Goal: Task Accomplishment & Management: Manage account settings

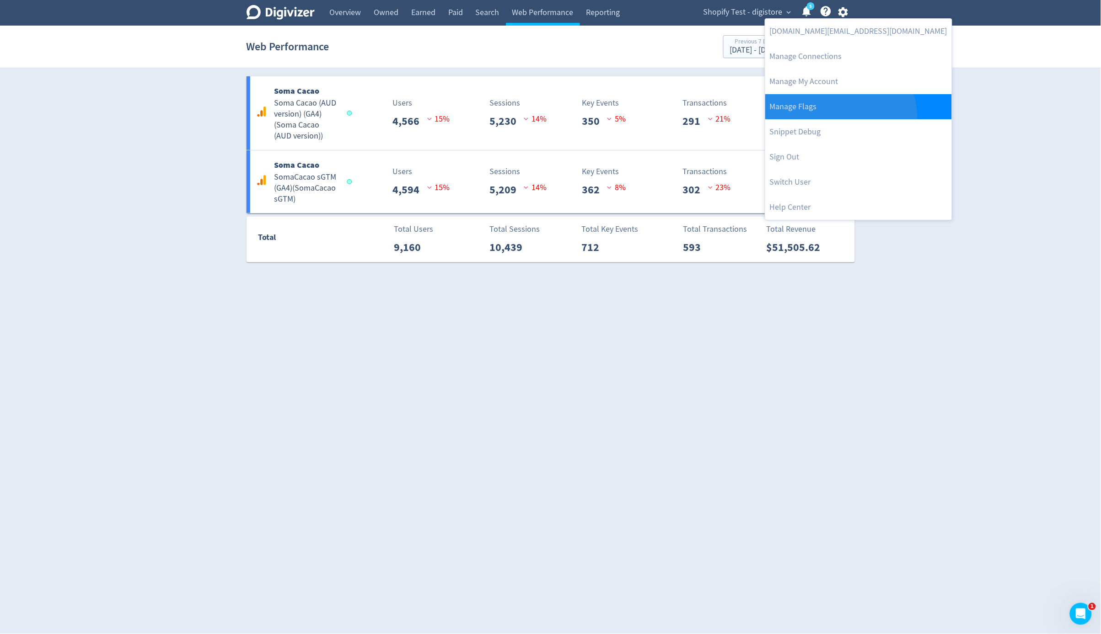
click at [839, 118] on link "Manage Flags" at bounding box center [858, 106] width 187 height 25
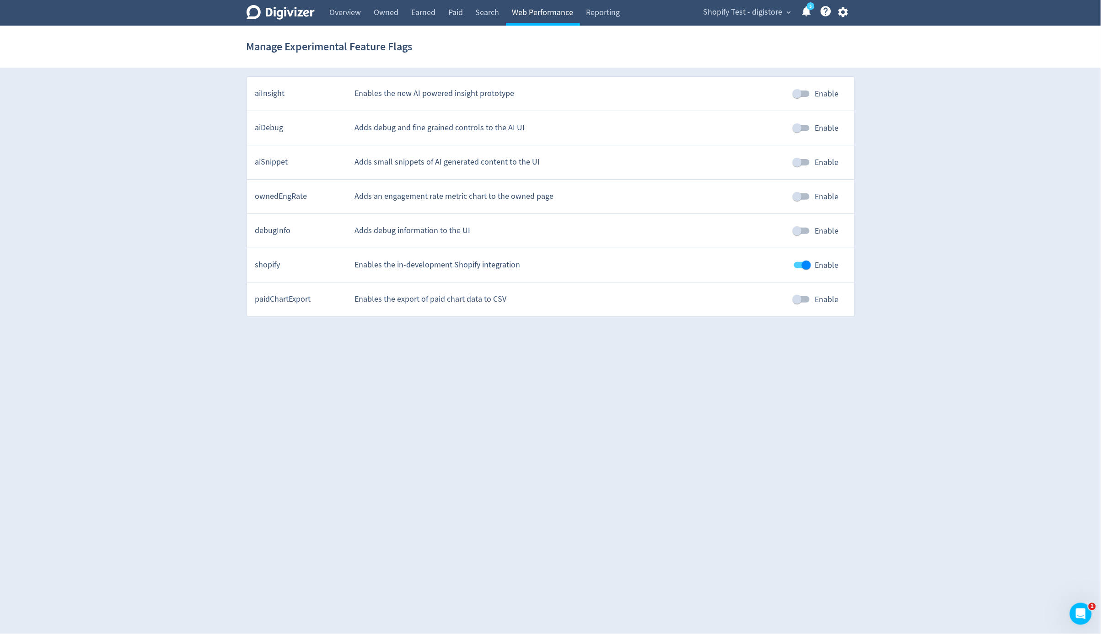
click at [555, 11] on link "Web Performance" at bounding box center [543, 13] width 74 height 26
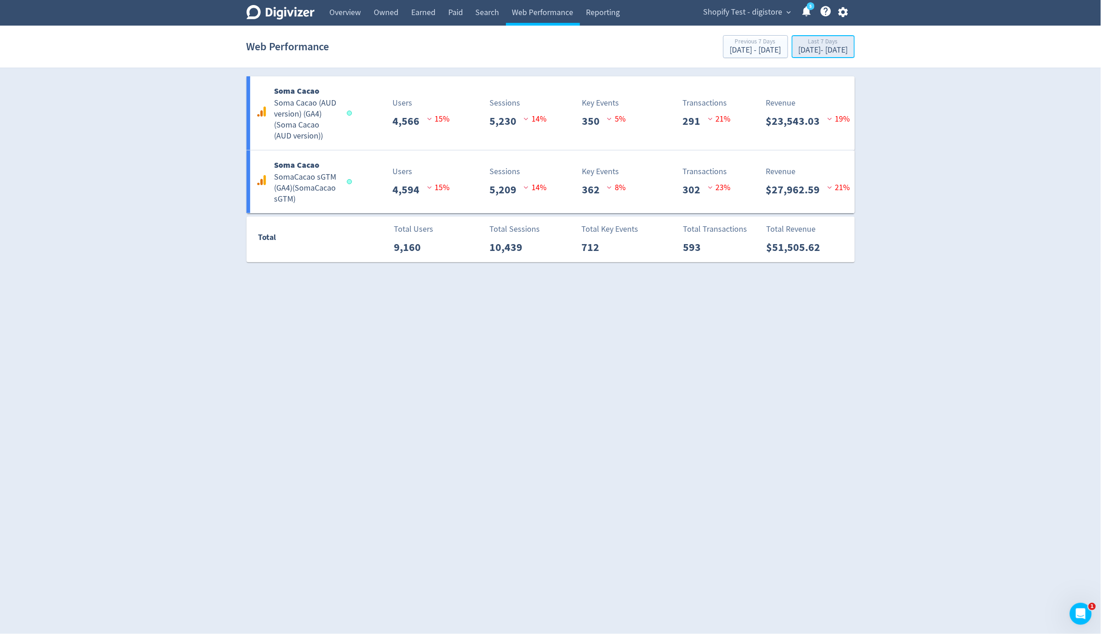
click at [799, 47] on div "[DATE] - [DATE]" at bounding box center [823, 50] width 49 height 8
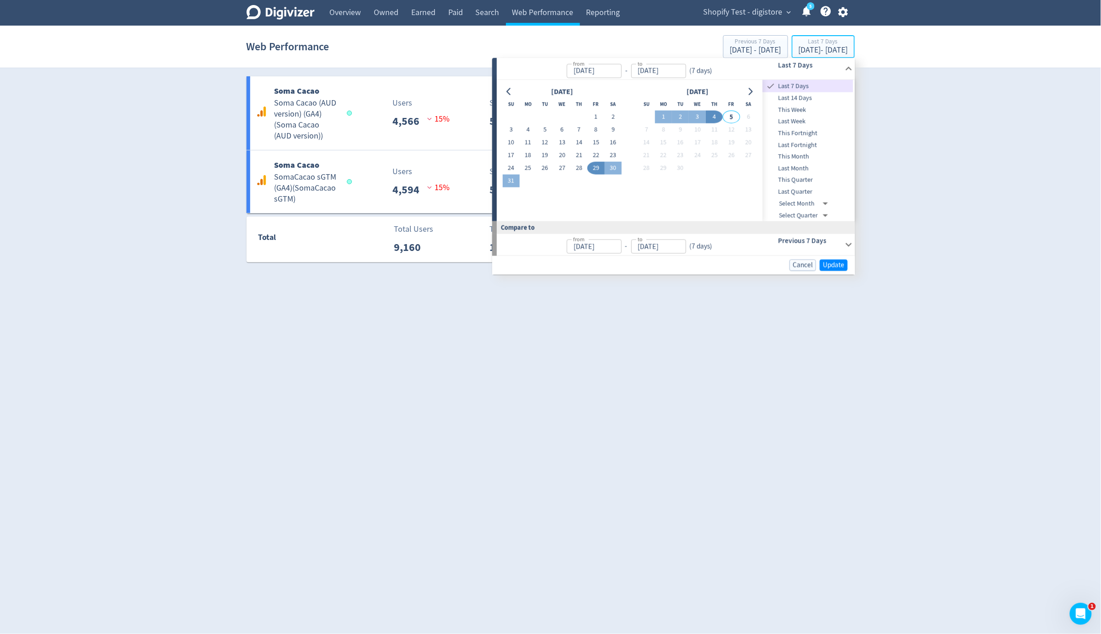
type input "[DATE]"
click at [696, 115] on button "3" at bounding box center [697, 117] width 17 height 13
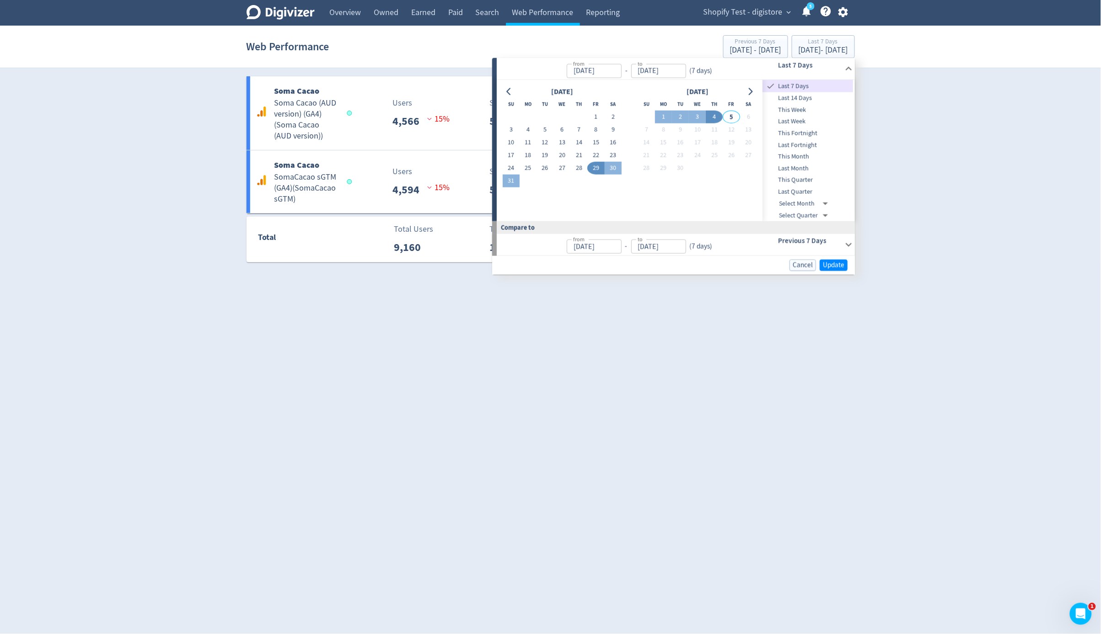
type input "[DATE]"
click at [824, 262] on span "Update" at bounding box center [833, 264] width 21 height 7
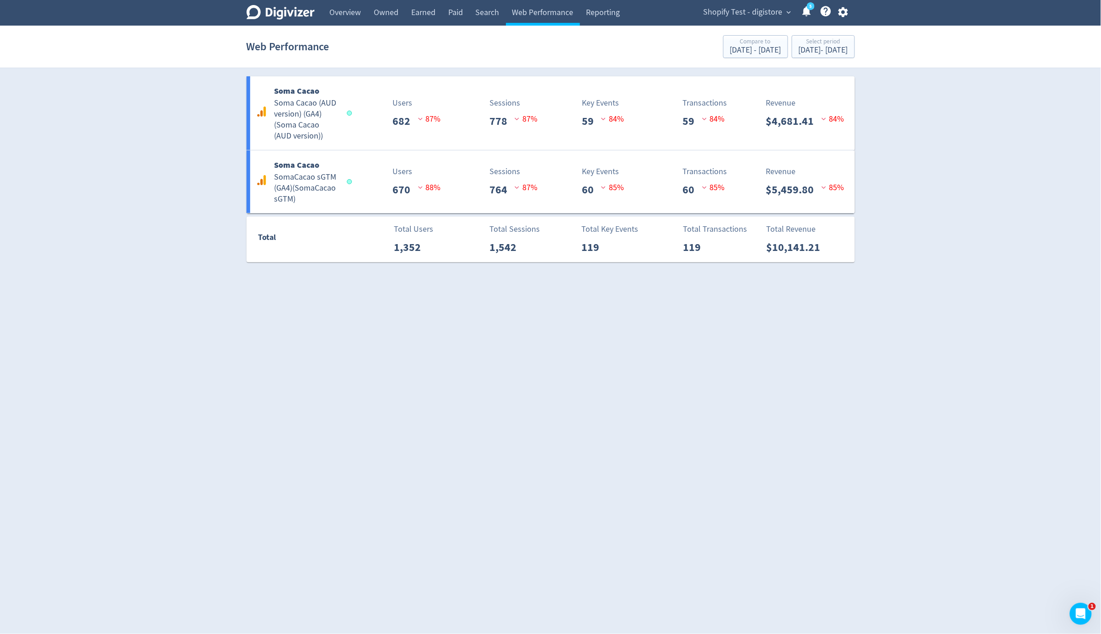
click at [788, 273] on html "Digivizer Logo [PERSON_NAME] Logo Overview Owned Earned Paid Search Web Perform…" at bounding box center [550, 136] width 1101 height 273
click at [844, 10] on icon "button" at bounding box center [843, 12] width 10 height 10
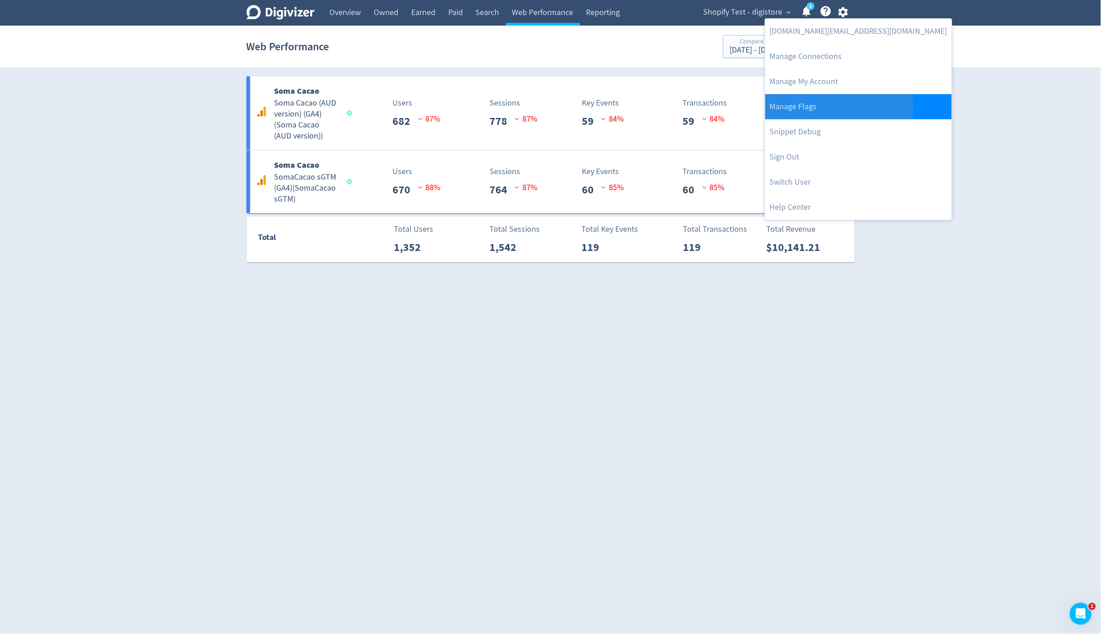
click at [838, 108] on link "Manage Flags" at bounding box center [858, 106] width 187 height 25
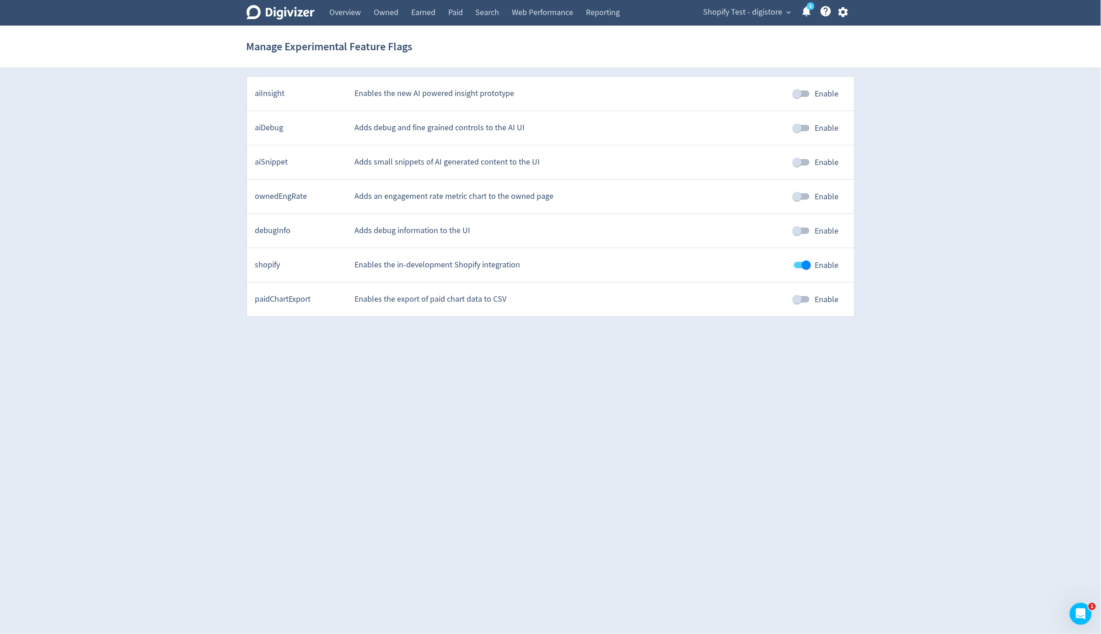
click at [798, 325] on html "Digivizer Logo [PERSON_NAME] Logo Overview Owned Earned Paid Search Web Perform…" at bounding box center [550, 162] width 1101 height 325
click at [841, 15] on icon "button" at bounding box center [843, 12] width 10 height 10
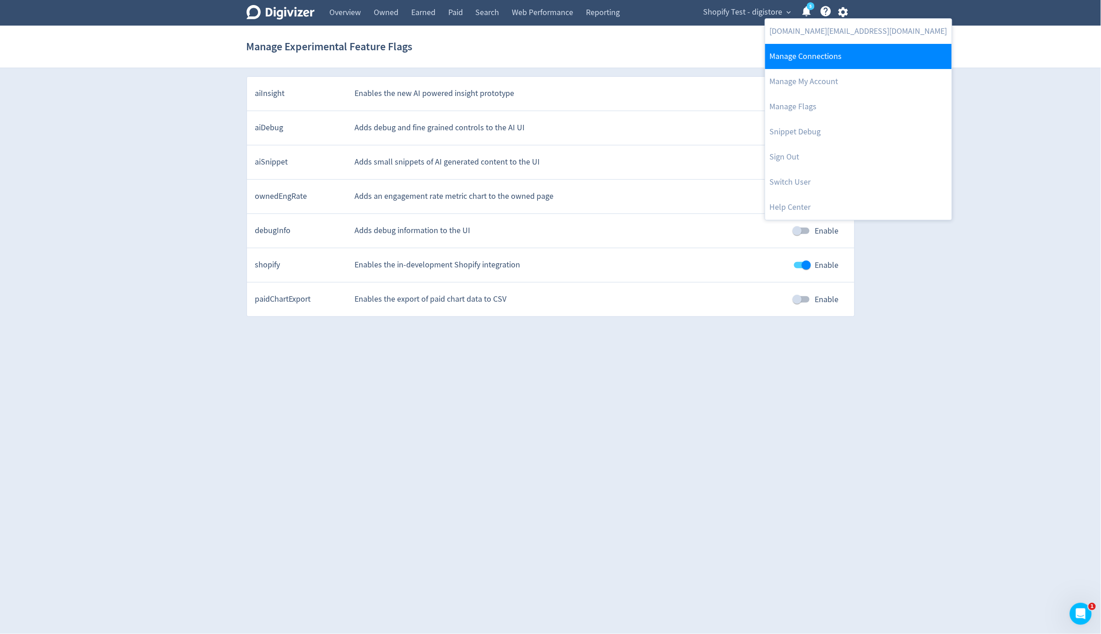
click at [826, 52] on link "Manage Connections" at bounding box center [858, 56] width 187 height 25
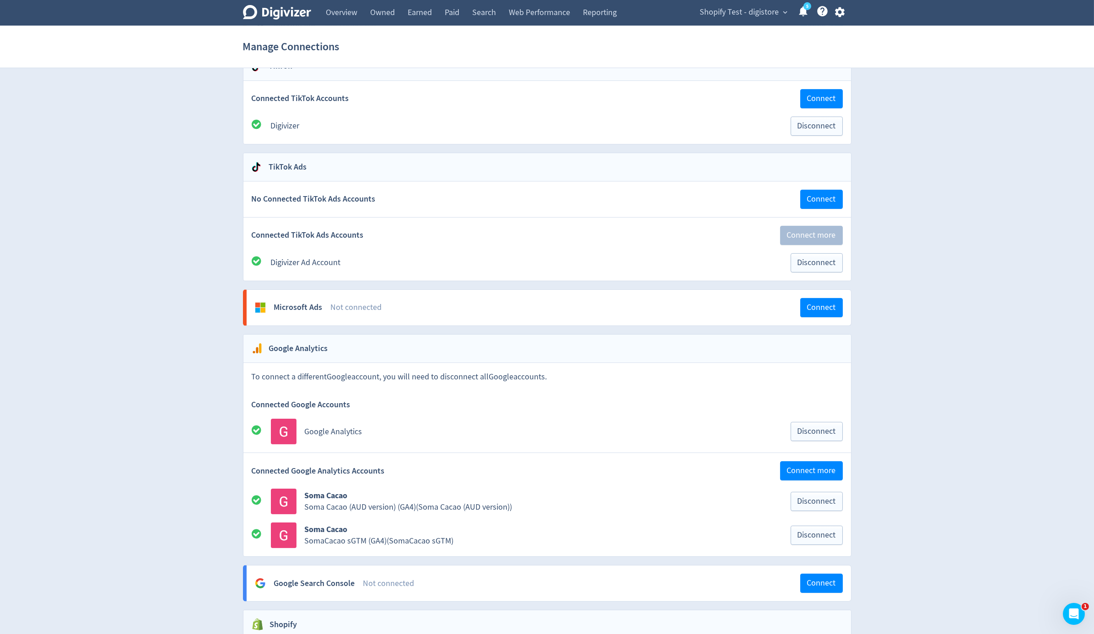
scroll to position [267, 0]
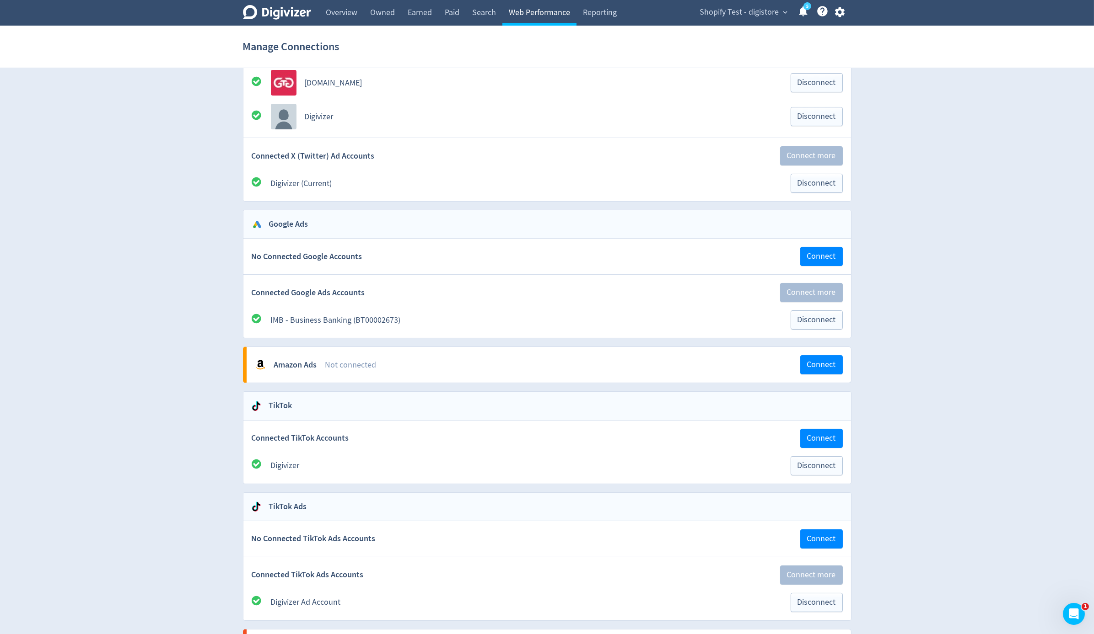
click at [557, 23] on link "Web Performance" at bounding box center [539, 13] width 74 height 26
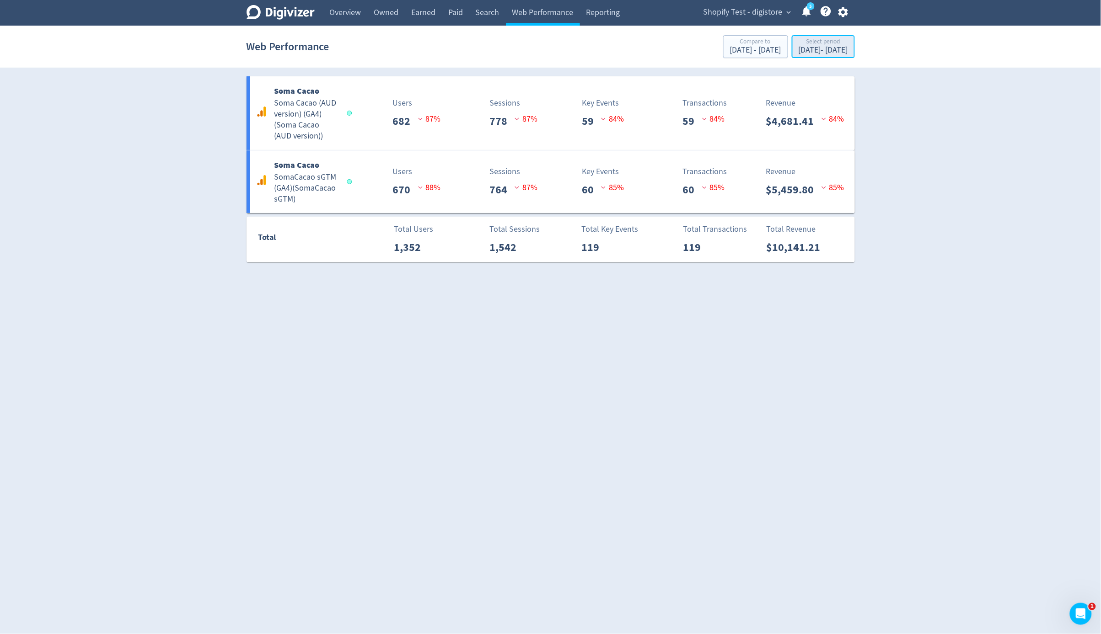
click at [808, 46] on div "[DATE] - [DATE]" at bounding box center [823, 50] width 49 height 8
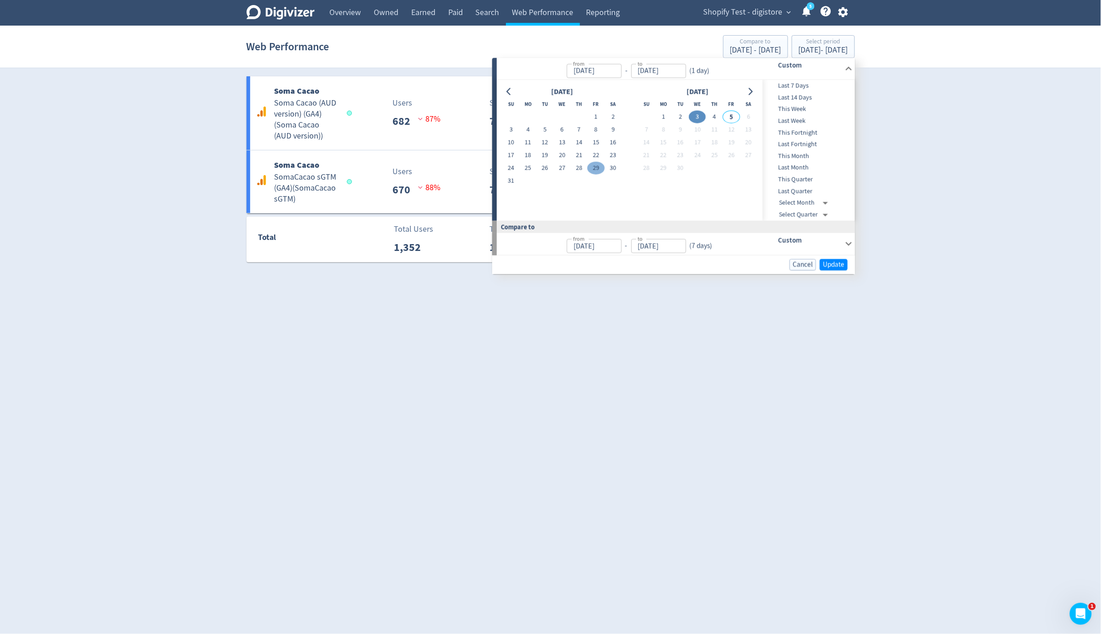
click at [593, 163] on button "29" at bounding box center [596, 168] width 17 height 13
type input "[DATE]"
click at [515, 180] on button "31" at bounding box center [511, 181] width 17 height 13
type input "[DATE]"
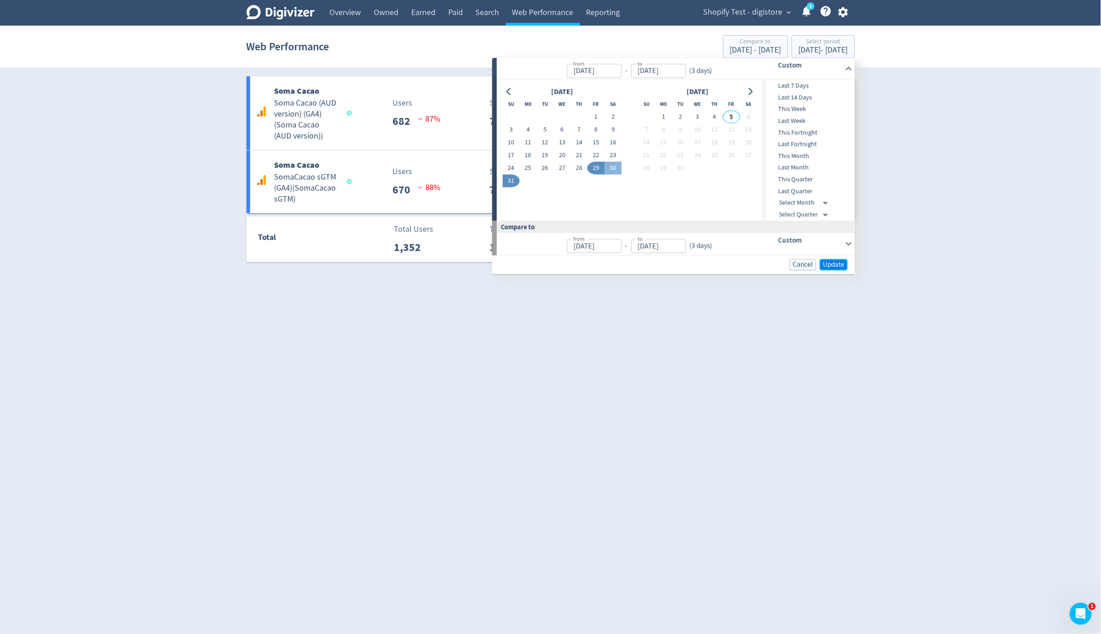
click at [822, 262] on button "Update" at bounding box center [834, 264] width 28 height 11
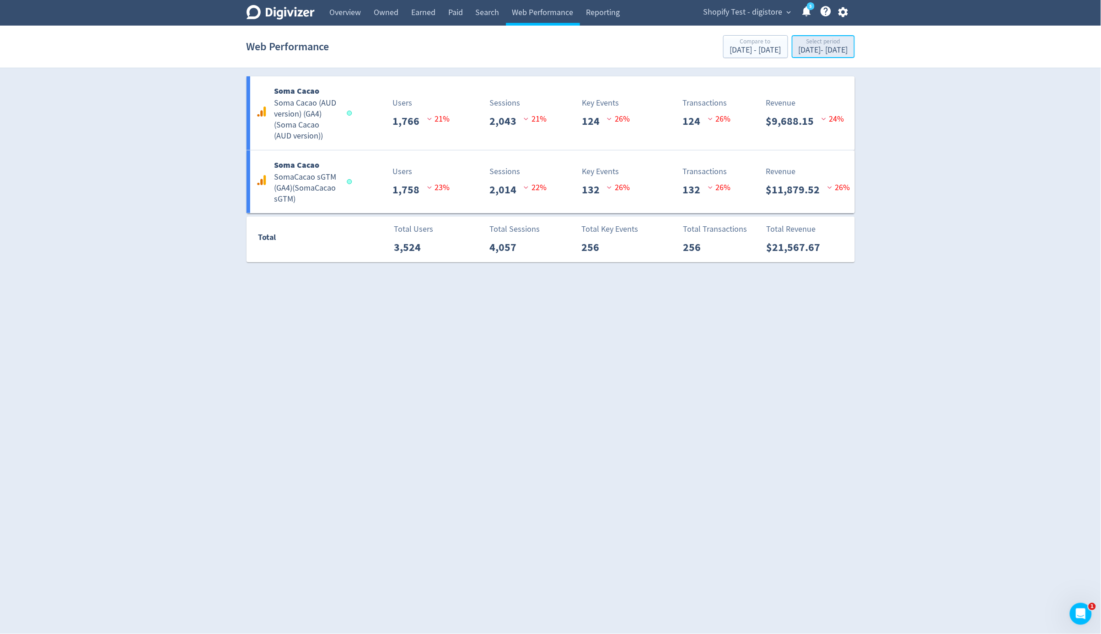
click at [810, 52] on div "[DATE] - [DATE]" at bounding box center [823, 50] width 49 height 8
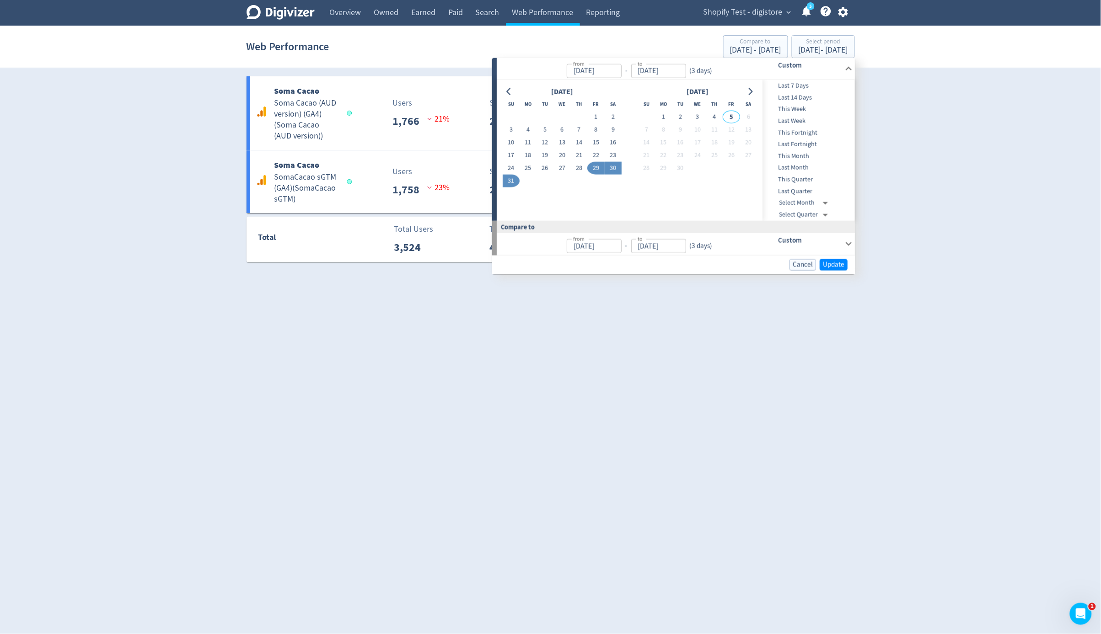
click at [615, 170] on button "30" at bounding box center [613, 168] width 17 height 13
type input "[DATE]"
click at [615, 170] on button "30" at bounding box center [613, 168] width 17 height 13
type input "[DATE]"
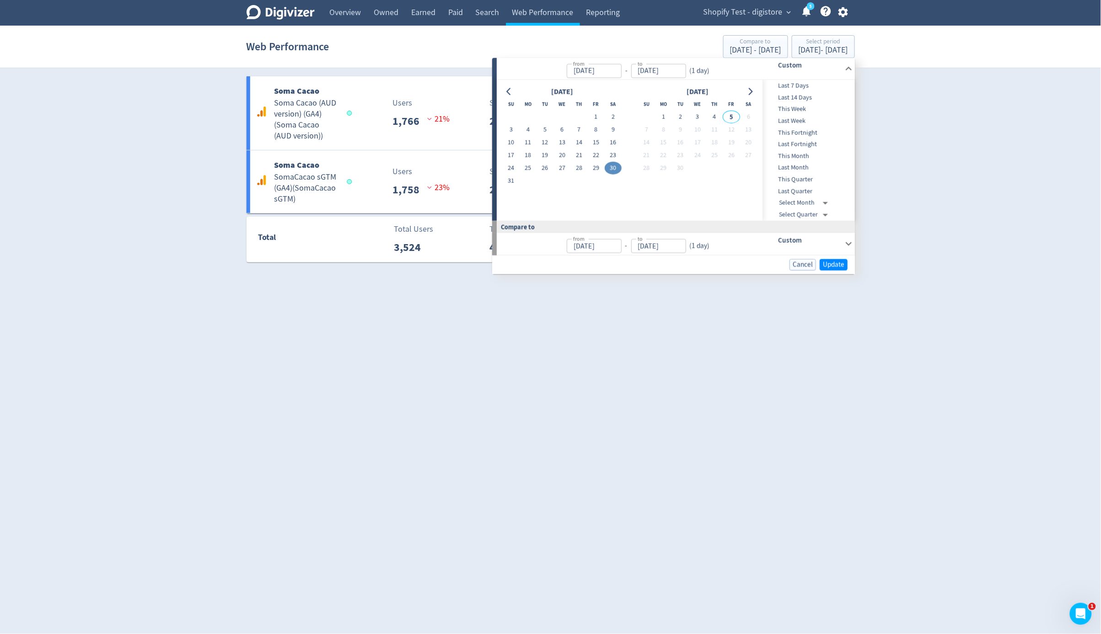
type input "[DATE]"
click at [827, 262] on span "Update" at bounding box center [833, 264] width 21 height 7
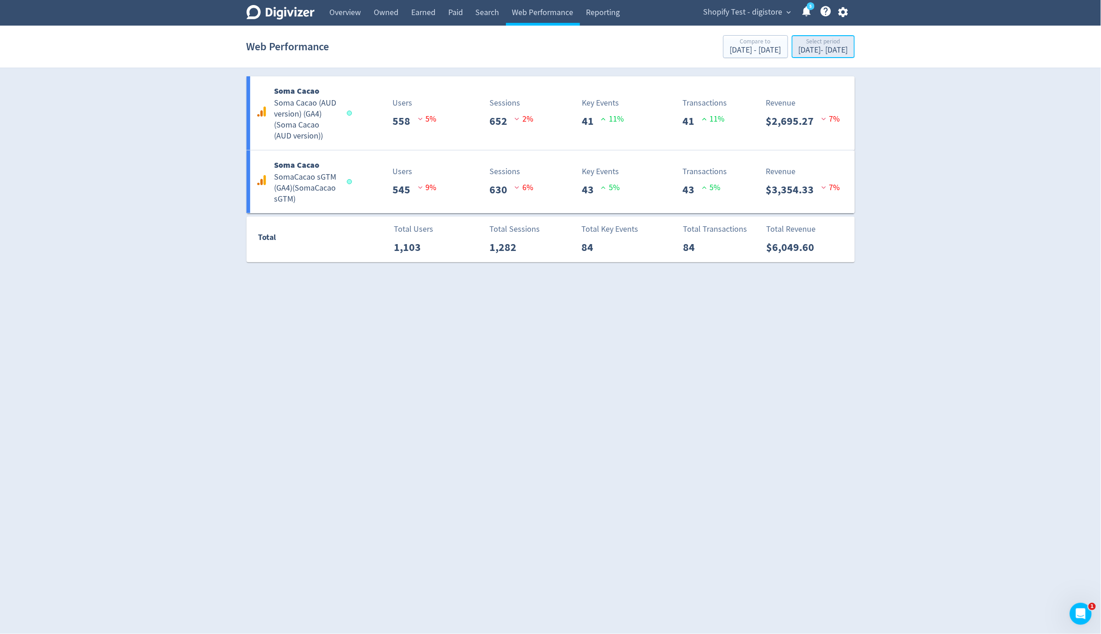
click at [799, 49] on div "[DATE] - [DATE]" at bounding box center [823, 50] width 49 height 8
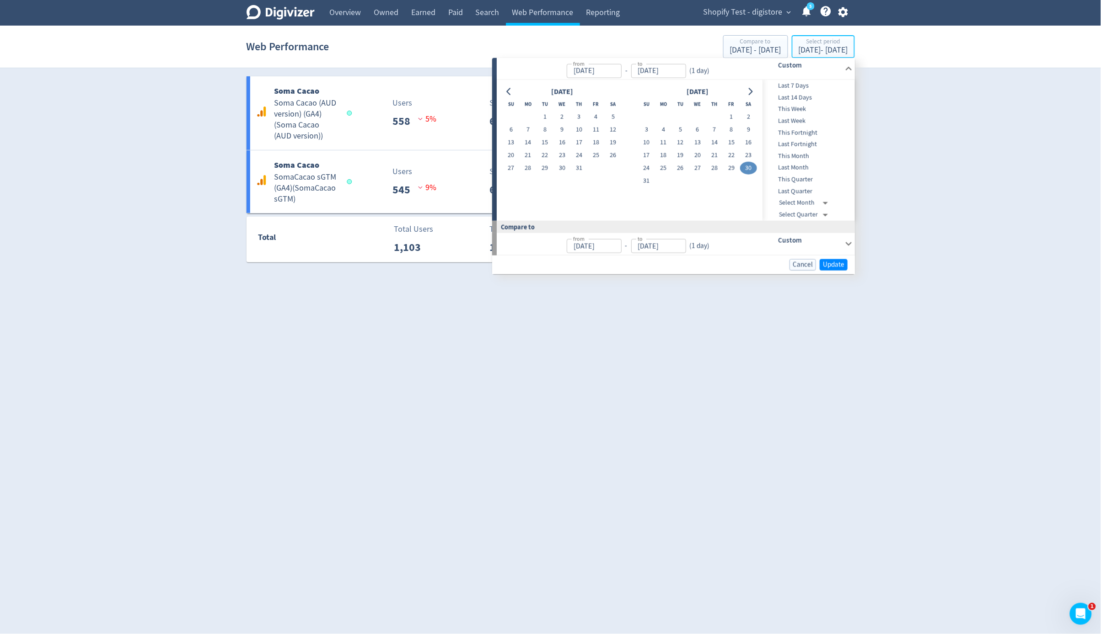
type input "[DATE]"
click at [730, 166] on button "29" at bounding box center [731, 168] width 17 height 13
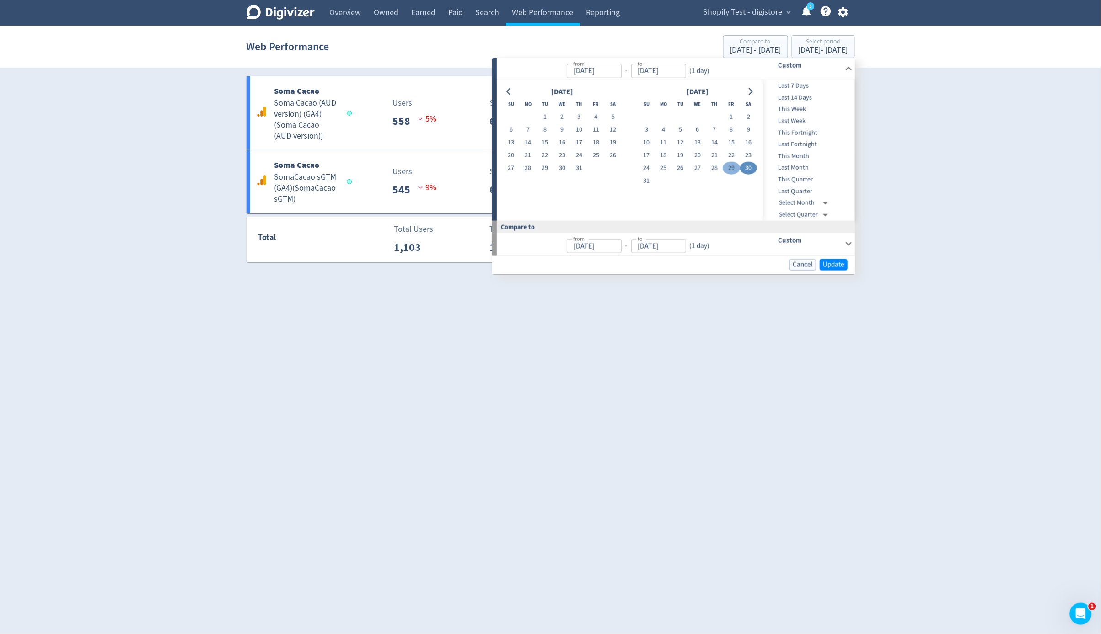
type input "[DATE]"
click at [730, 166] on button "29" at bounding box center [731, 168] width 17 height 13
type input "[DATE]"
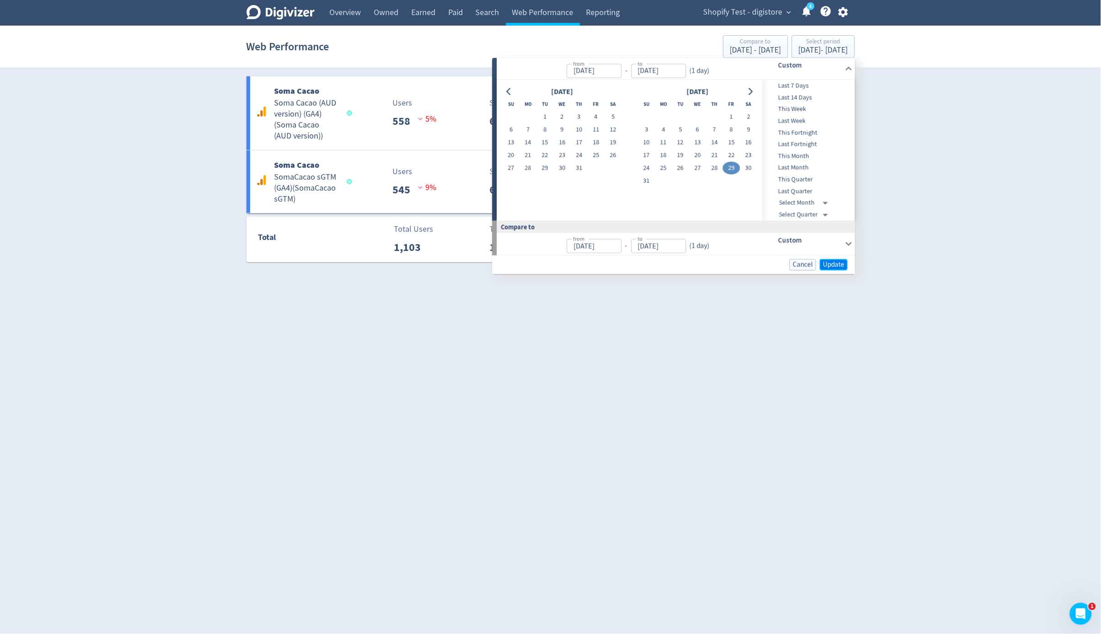
click at [828, 259] on button "Update" at bounding box center [834, 264] width 28 height 11
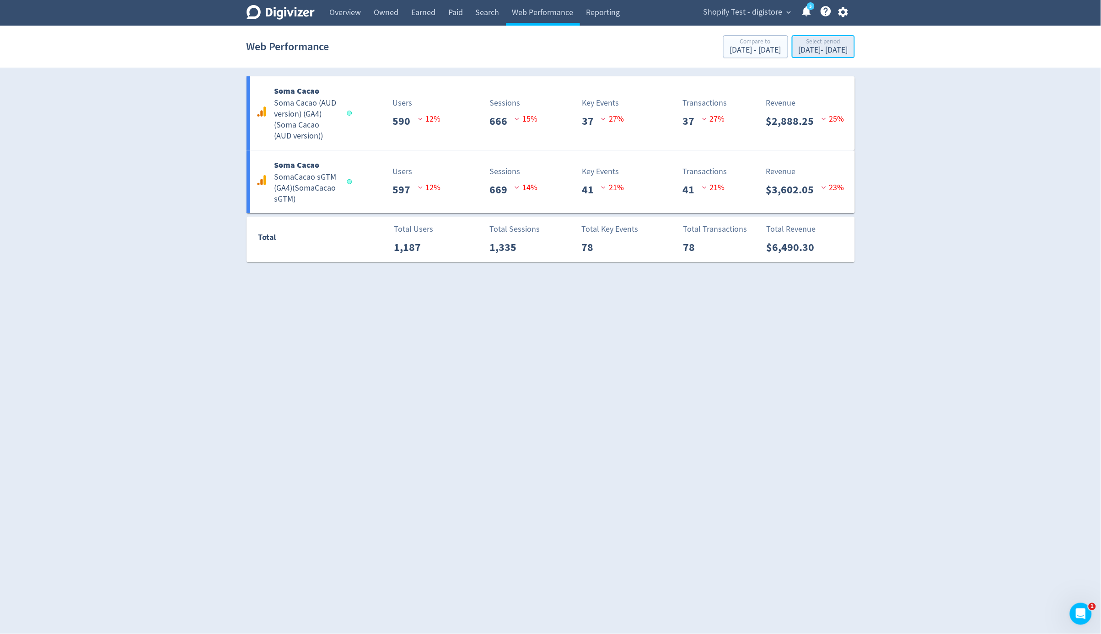
click at [815, 49] on div "[DATE] - [DATE]" at bounding box center [823, 50] width 49 height 8
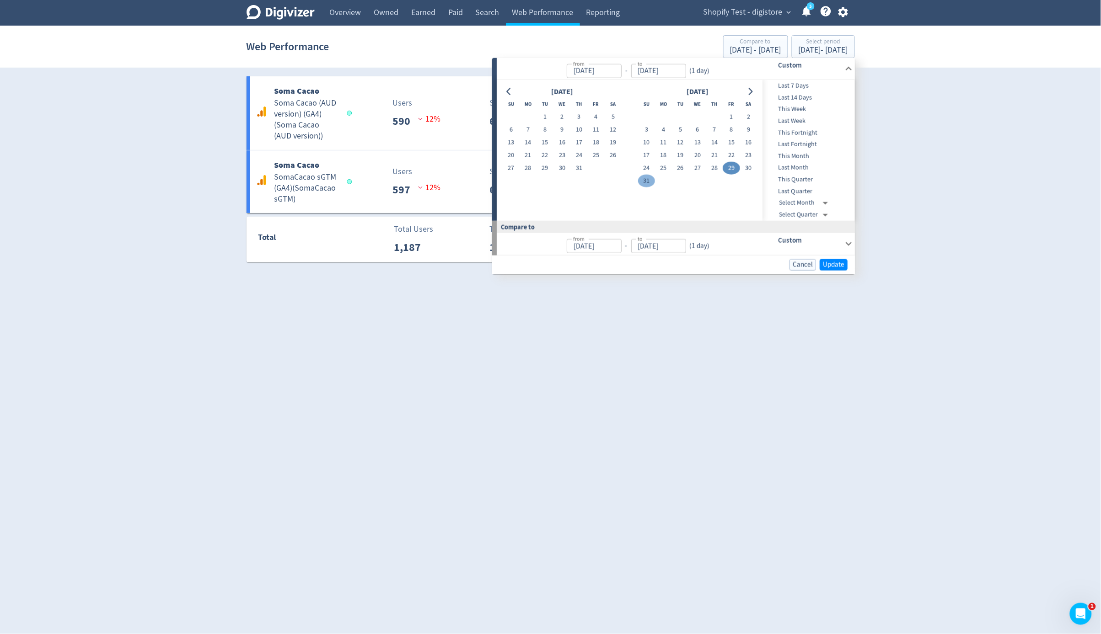
drag, startPoint x: 634, startPoint y: 184, endPoint x: 644, endPoint y: 180, distance: 10.0
click at [641, 181] on div "[DATE] Su Mo Tu We Th Fr Sa 1 2 3 4 5 6 7 8 9 10 11 12 13 14 15 16 17 18 19 20 …" at bounding box center [630, 137] width 254 height 102
click at [645, 179] on button "31" at bounding box center [646, 181] width 17 height 13
type input "[DATE]"
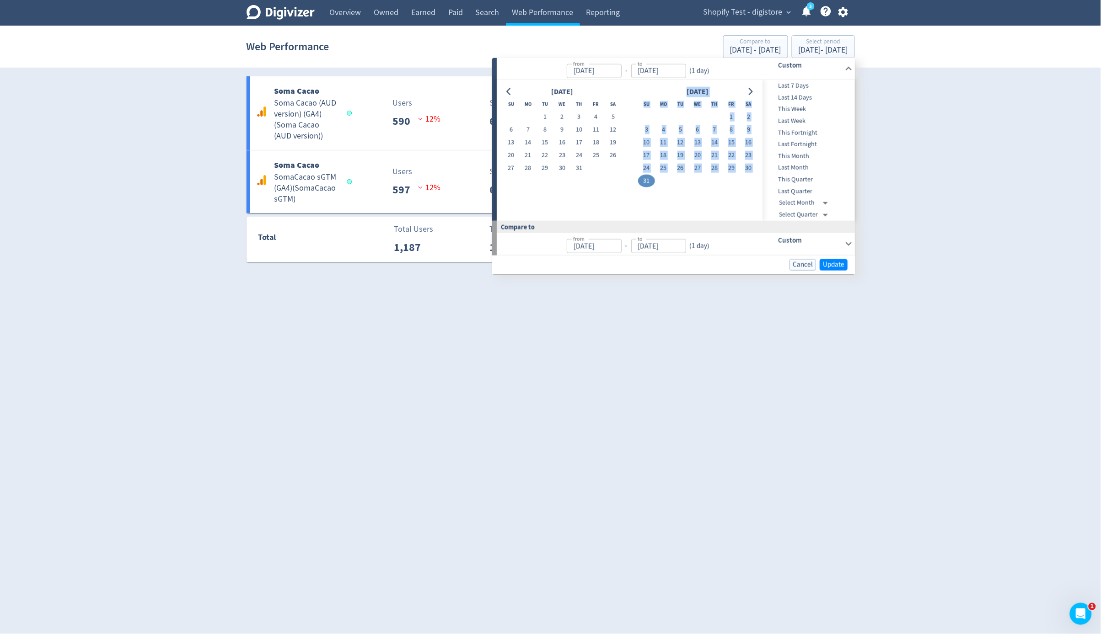
click at [645, 179] on button "31" at bounding box center [646, 181] width 17 height 13
type input "[DATE]"
click at [689, 199] on div "[DATE] Su Mo Tu We Th Fr Sa 1 2 3 4 5 6 7 8 9 10 11 12 13 14 15 16 17 18 19 20 …" at bounding box center [630, 150] width 254 height 129
drag, startPoint x: 852, startPoint y: 278, endPoint x: 839, endPoint y: 264, distance: 18.8
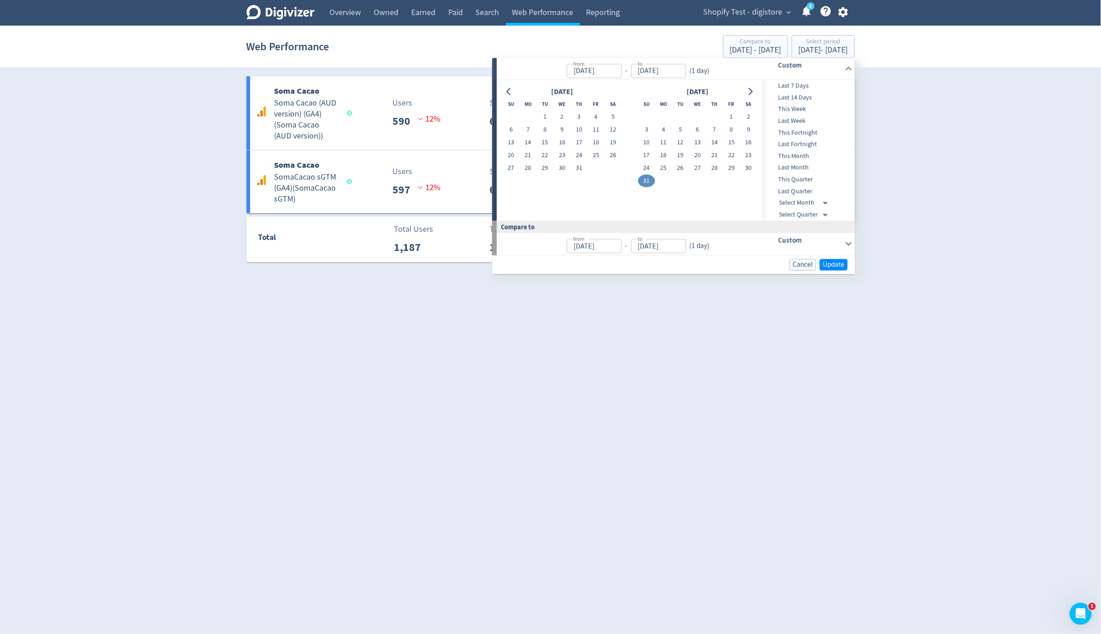
click at [850, 273] on html "Digivizer Logo [PERSON_NAME] Logo Overview Owned Earned Paid Search Web Perform…" at bounding box center [550, 136] width 1101 height 273
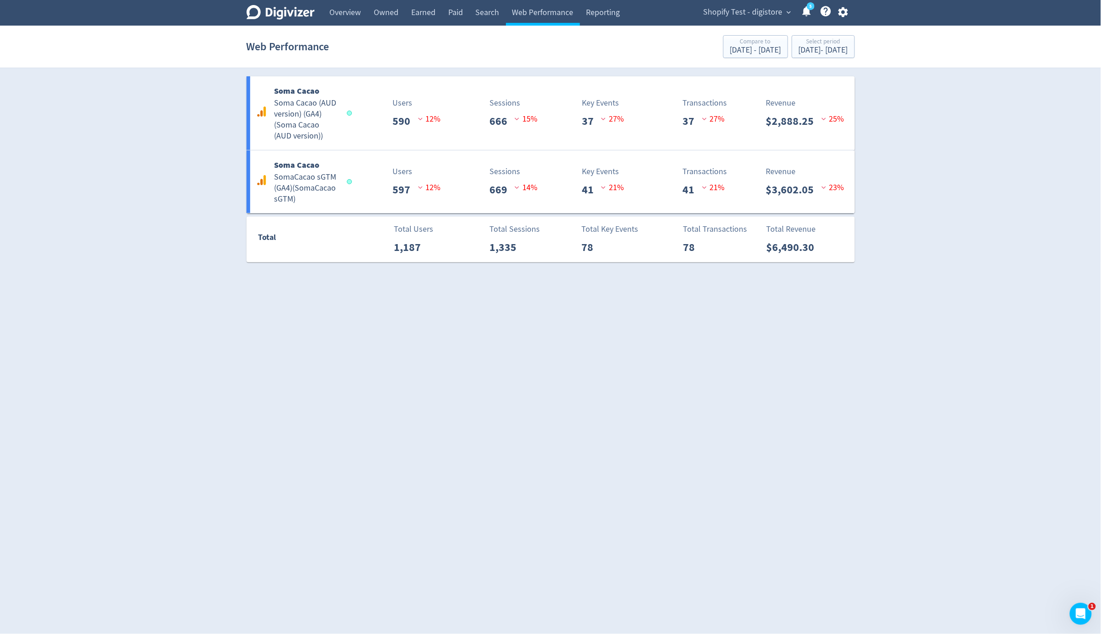
click at [838, 263] on html "Digivizer Logo [PERSON_NAME] Logo Overview Owned Earned Paid Search Web Perform…" at bounding box center [550, 136] width 1101 height 273
drag, startPoint x: 825, startPoint y: 72, endPoint x: 824, endPoint y: 57, distance: 15.1
click at [825, 71] on div "Digivizer Logo [PERSON_NAME] Logo Overview Owned Earned Paid Search Web Perform…" at bounding box center [550, 131] width 1101 height 263
click at [824, 57] on button "Select period [DATE] - [DATE]" at bounding box center [823, 46] width 63 height 23
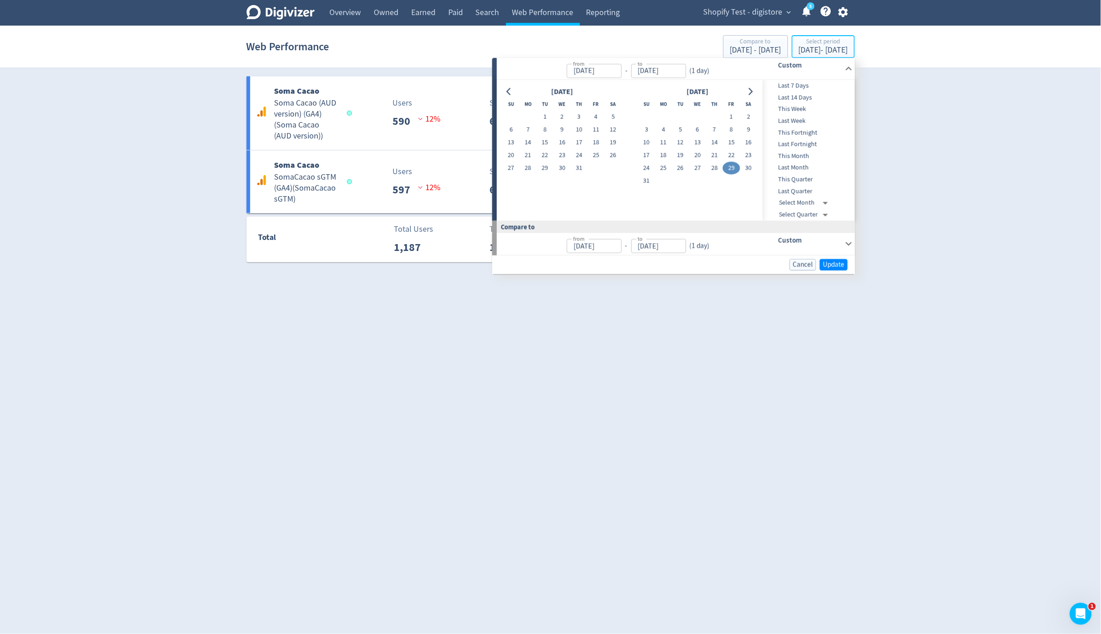
type input "[DATE]"
click at [839, 264] on span "Update" at bounding box center [833, 264] width 21 height 7
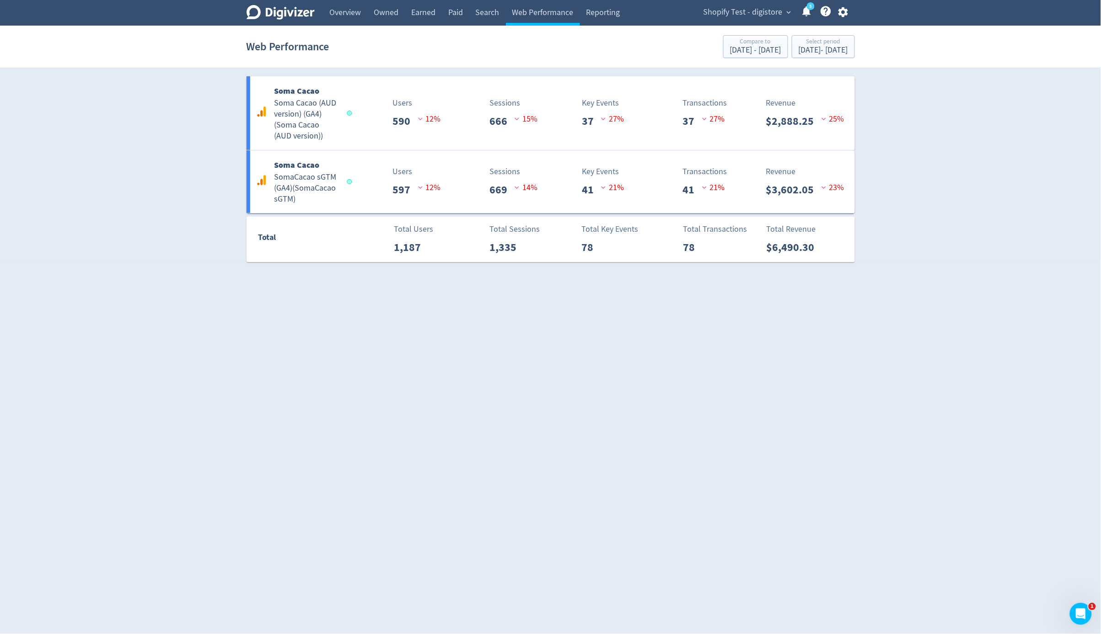
drag, startPoint x: 765, startPoint y: 297, endPoint x: 529, endPoint y: 31, distance: 356.1
click at [764, 273] on html "Digivizer Logo [PERSON_NAME] Logo Overview Owned Earned Paid Search Web Perform…" at bounding box center [550, 136] width 1101 height 273
click at [815, 53] on div "[DATE] - [DATE]" at bounding box center [823, 50] width 49 height 8
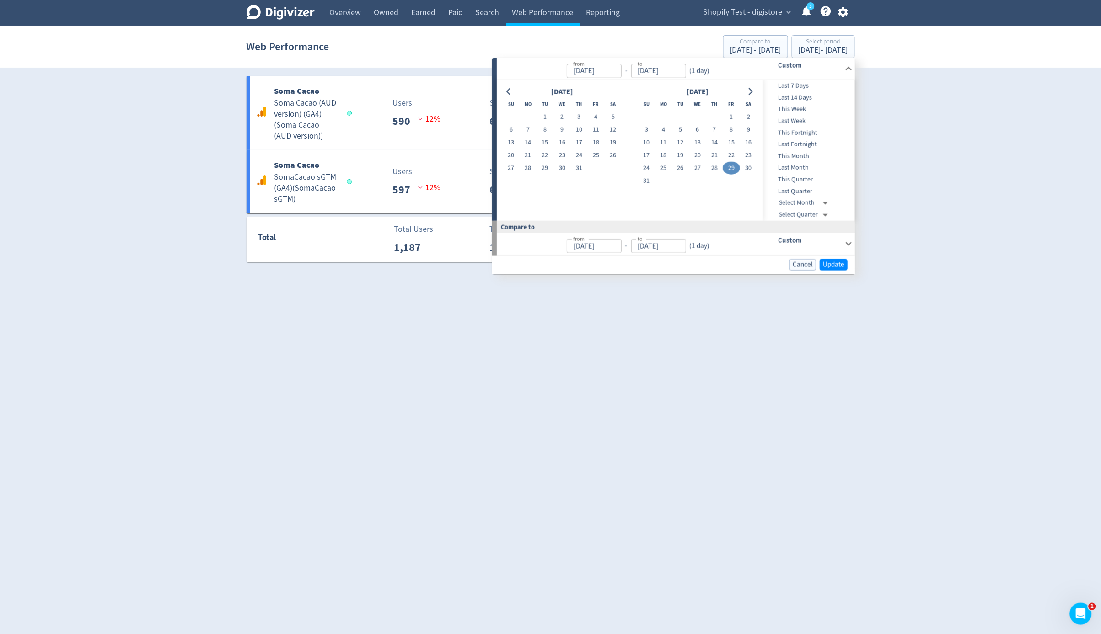
click at [757, 91] on div "[DATE] Su Mo Tu We Th Fr Sa 1 2 3 4 5 6 7 8 9 10 11 12 13 14 15 16 17 18 19 20 …" at bounding box center [630, 150] width 266 height 141
drag, startPoint x: 749, startPoint y: 90, endPoint x: 702, endPoint y: 109, distance: 50.7
click at [749, 90] on icon "Go to next month" at bounding box center [750, 91] width 7 height 7
click at [704, 116] on button "3" at bounding box center [697, 117] width 17 height 13
type input "[DATE]"
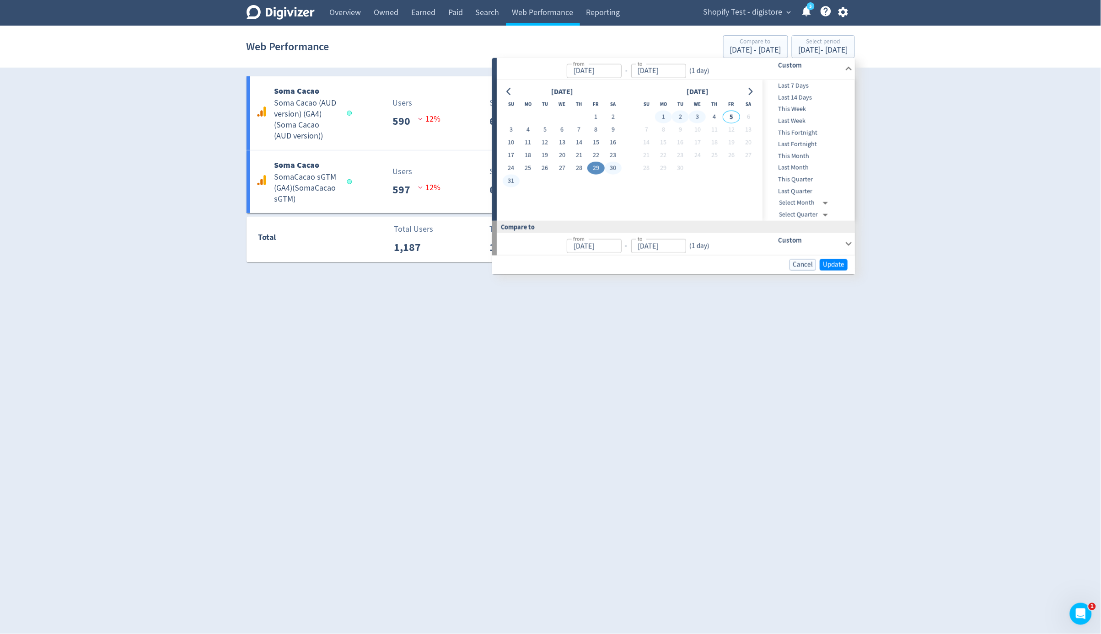
type input "[DATE]"
click at [704, 116] on button "3" at bounding box center [697, 117] width 17 height 13
type input "[DATE]"
click at [839, 264] on span "Update" at bounding box center [833, 264] width 21 height 7
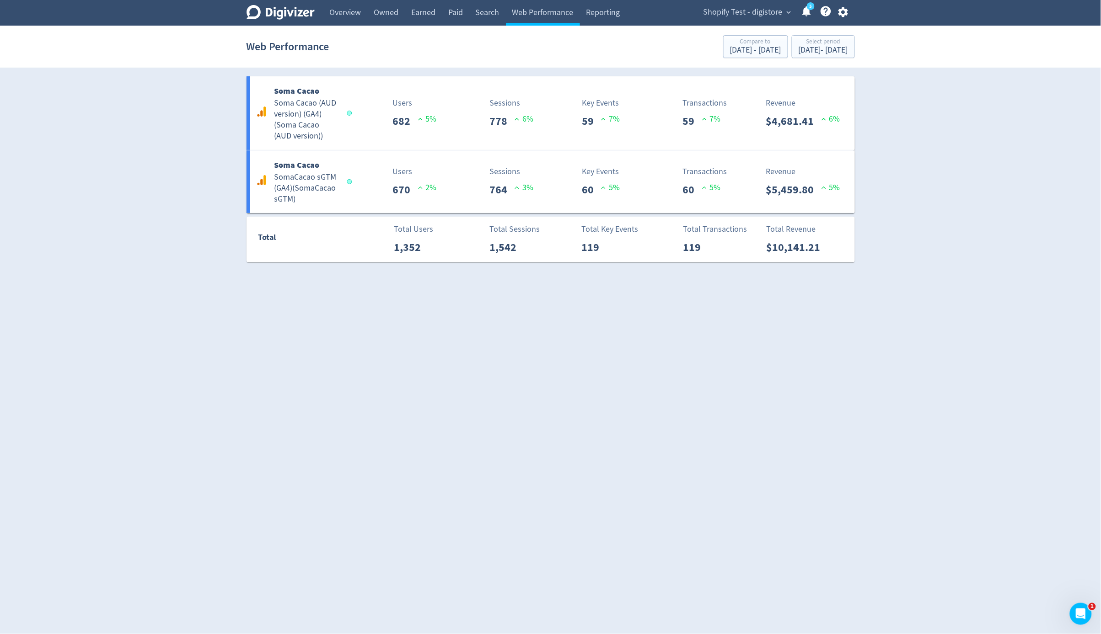
click at [789, 273] on html "Digivizer Logo [PERSON_NAME] Logo Overview Owned Earned Paid Search Web Perform…" at bounding box center [550, 136] width 1101 height 273
drag, startPoint x: 783, startPoint y: 39, endPoint x: 777, endPoint y: 43, distance: 7.0
click at [799, 40] on div "Select period" at bounding box center [823, 42] width 49 height 8
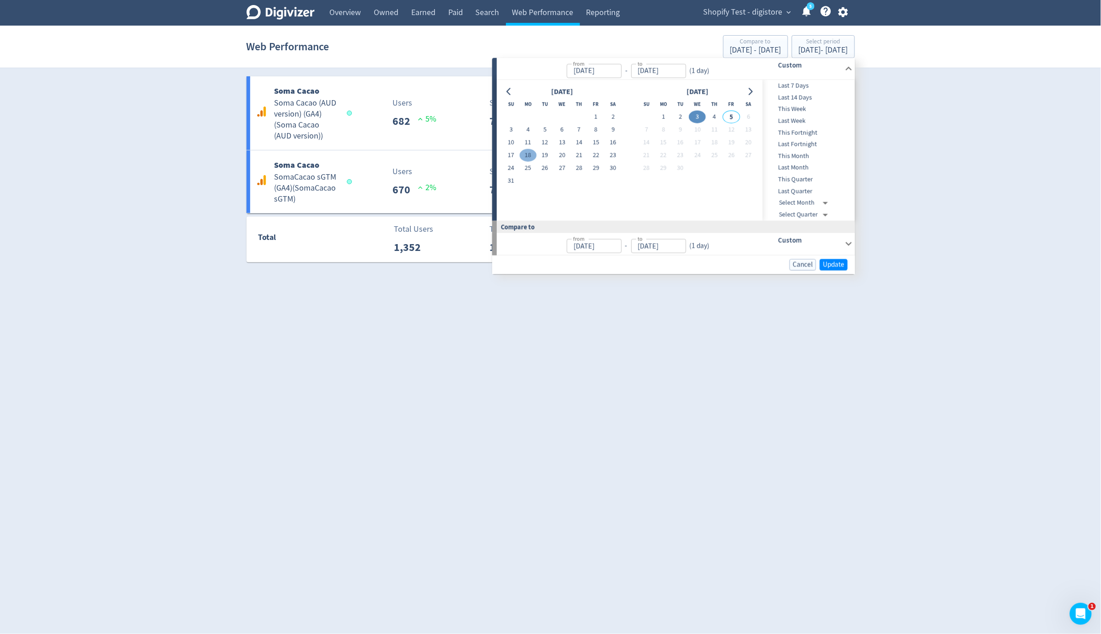
click at [537, 156] on button "19" at bounding box center [545, 155] width 17 height 13
type input "[DATE]"
click at [535, 157] on button "18" at bounding box center [528, 155] width 17 height 13
type input "[DATE]"
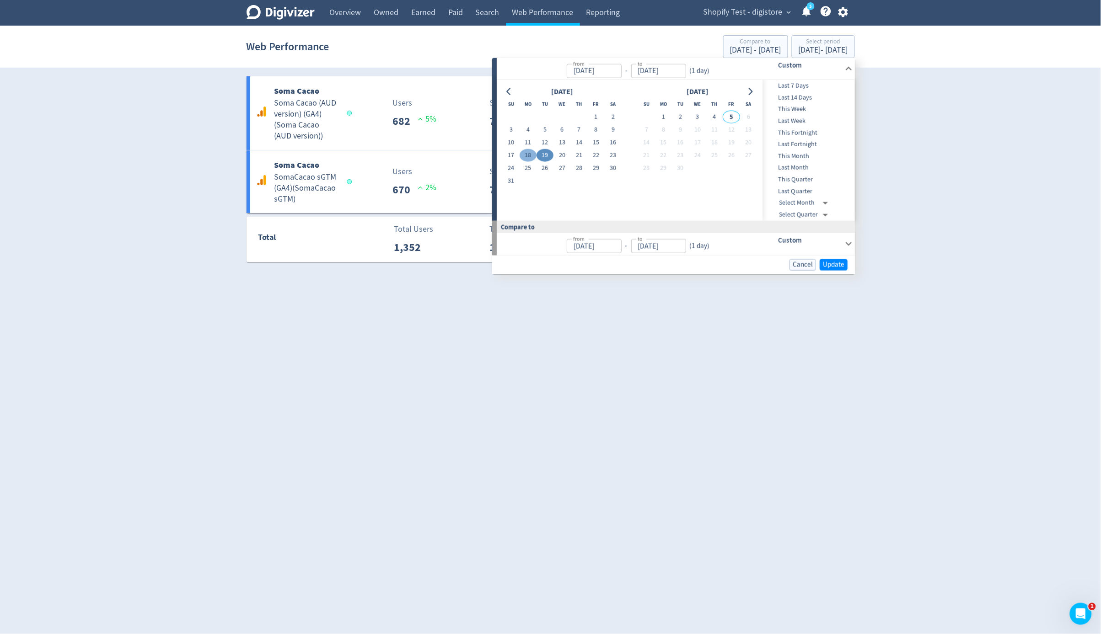
type input "[DATE]"
click at [532, 156] on button "18" at bounding box center [528, 155] width 17 height 13
type input "[DATE]"
click at [836, 263] on span "Update" at bounding box center [833, 264] width 21 height 7
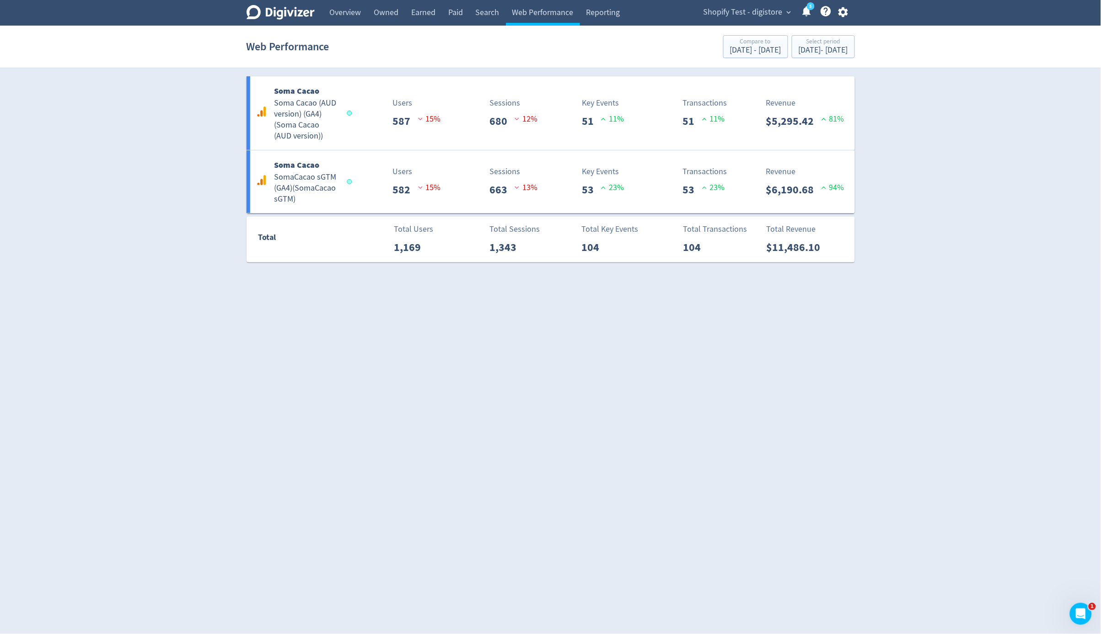
click at [787, 273] on html "Digivizer Logo [PERSON_NAME] Logo Overview Owned Earned Paid Search Web Perform…" at bounding box center [550, 136] width 1101 height 273
click at [839, 8] on icon "button" at bounding box center [843, 12] width 12 height 12
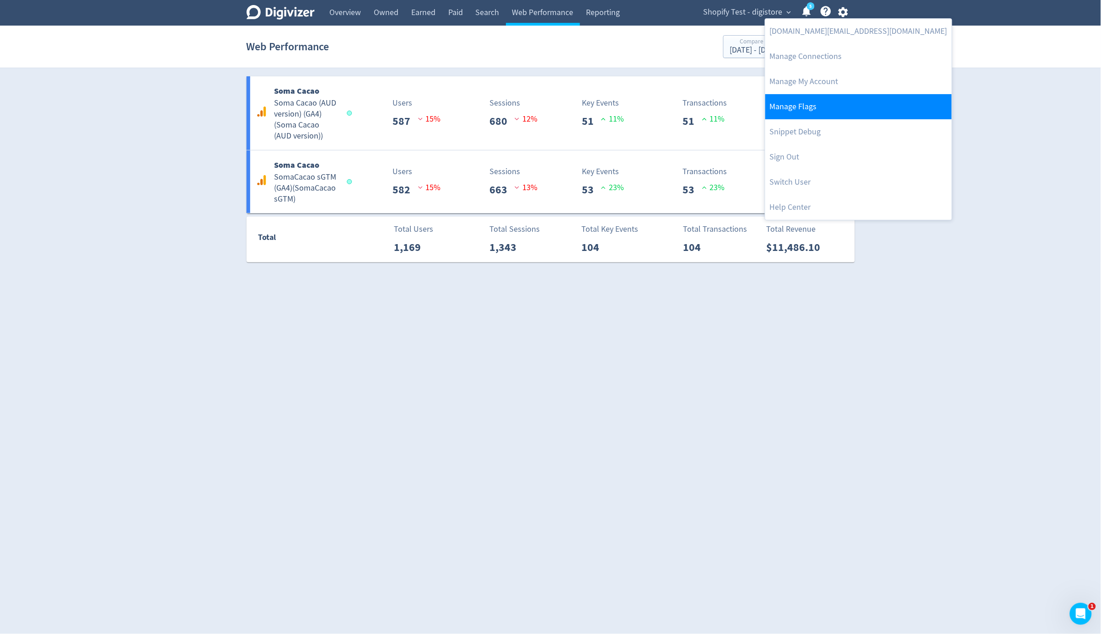
click at [829, 109] on link "Manage Flags" at bounding box center [858, 106] width 187 height 25
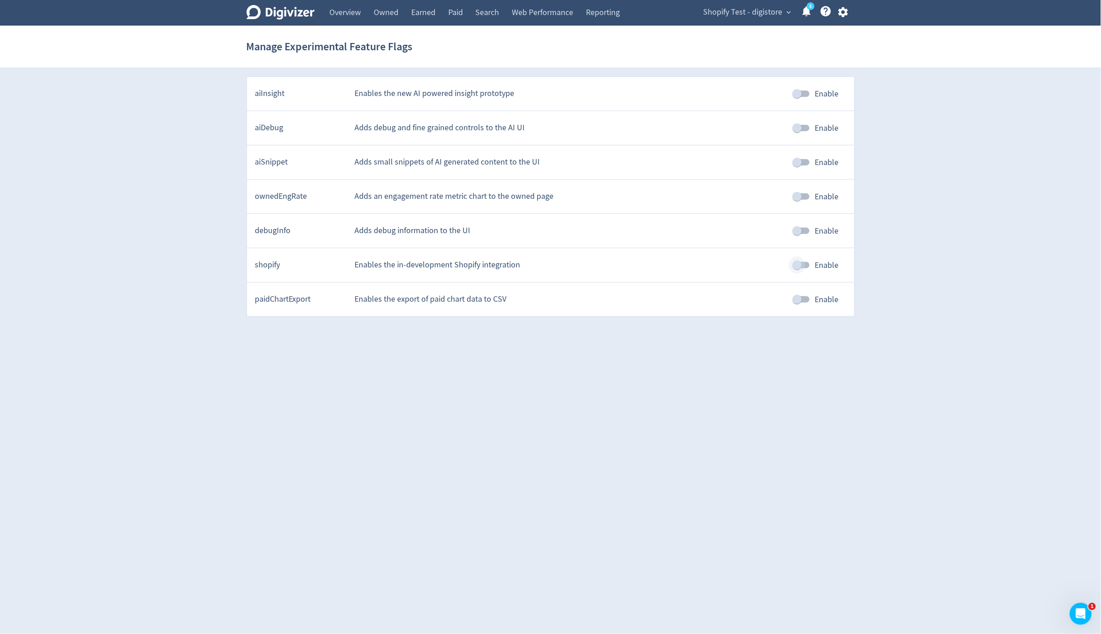
click at [801, 267] on input "Enable" at bounding box center [797, 265] width 52 height 17
checkbox input "true"
click at [555, 19] on link "Web Performance" at bounding box center [543, 13] width 74 height 26
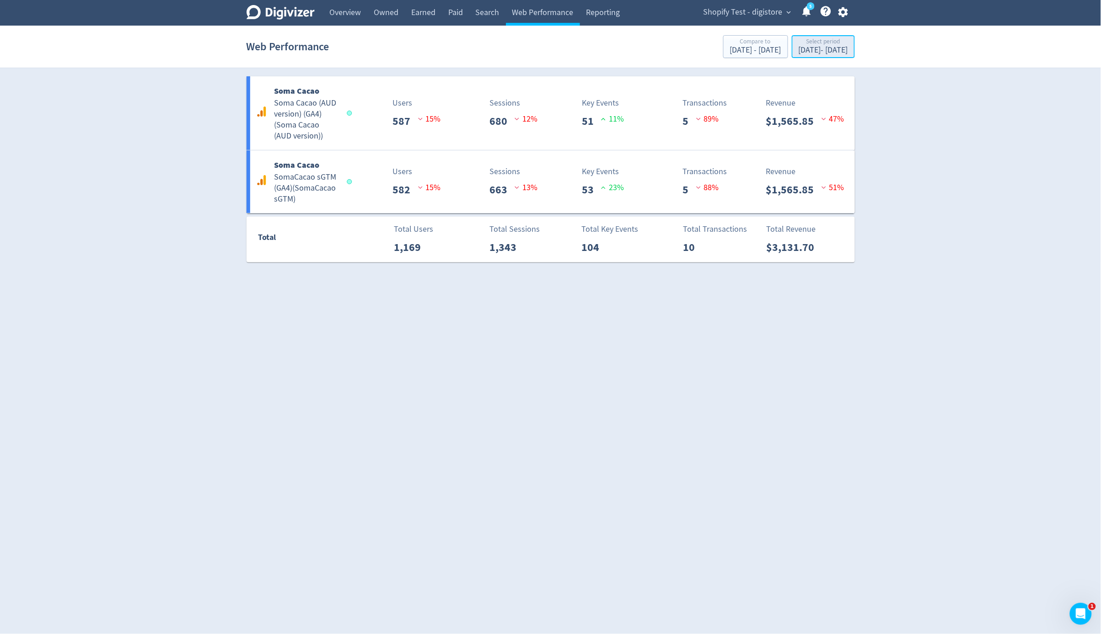
click at [799, 53] on div "[DATE] - [DATE]" at bounding box center [823, 50] width 49 height 8
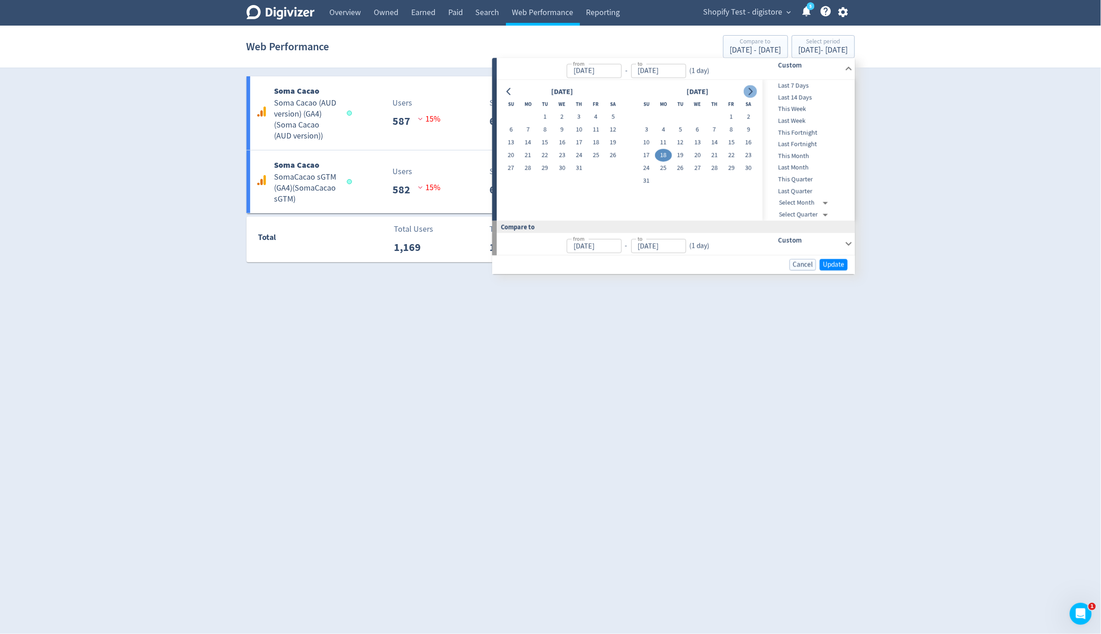
click at [749, 87] on button "Go to next month" at bounding box center [750, 91] width 13 height 13
click at [701, 111] on button "3" at bounding box center [697, 117] width 17 height 13
type input "[DATE]"
click at [701, 111] on button "3" at bounding box center [697, 117] width 17 height 13
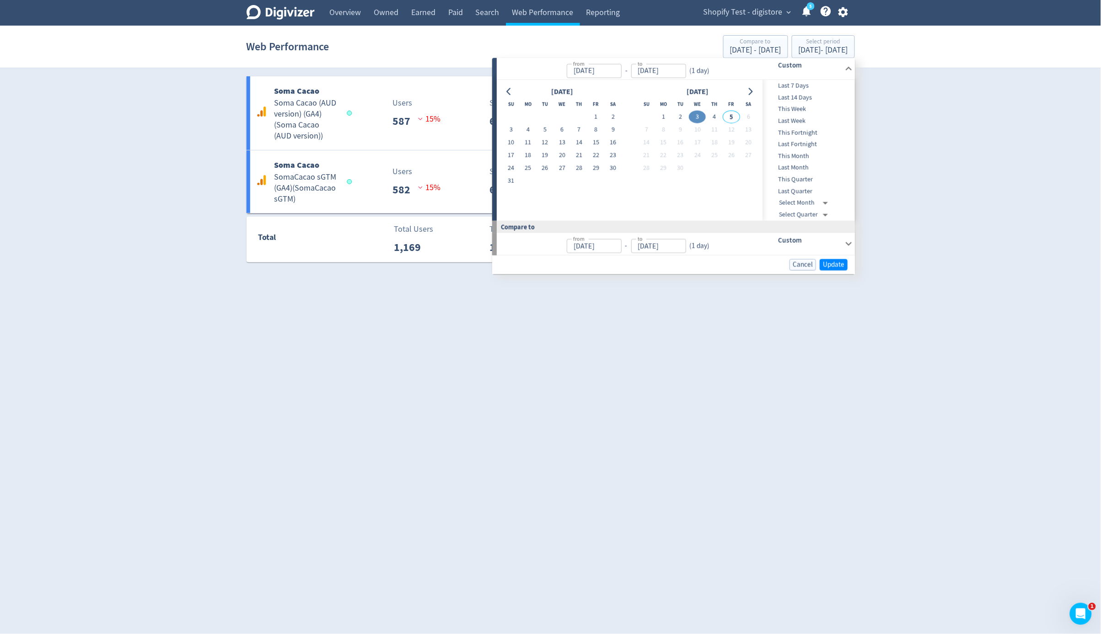
type input "[DATE]"
click at [824, 263] on span "Update" at bounding box center [833, 264] width 21 height 7
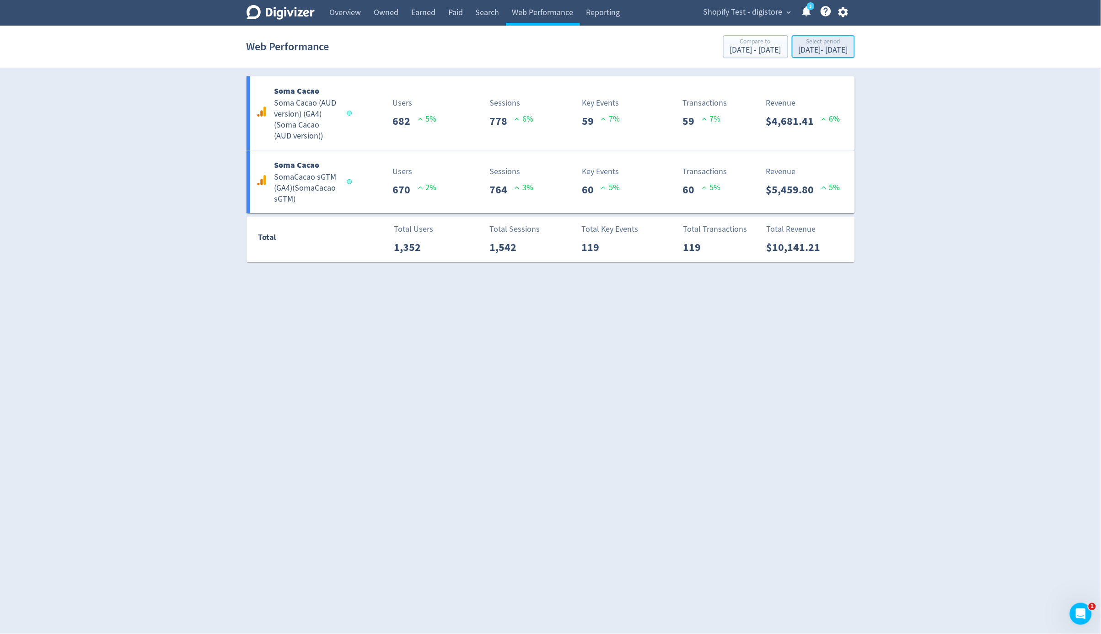
click at [799, 48] on div "[DATE] - [DATE]" at bounding box center [823, 50] width 49 height 8
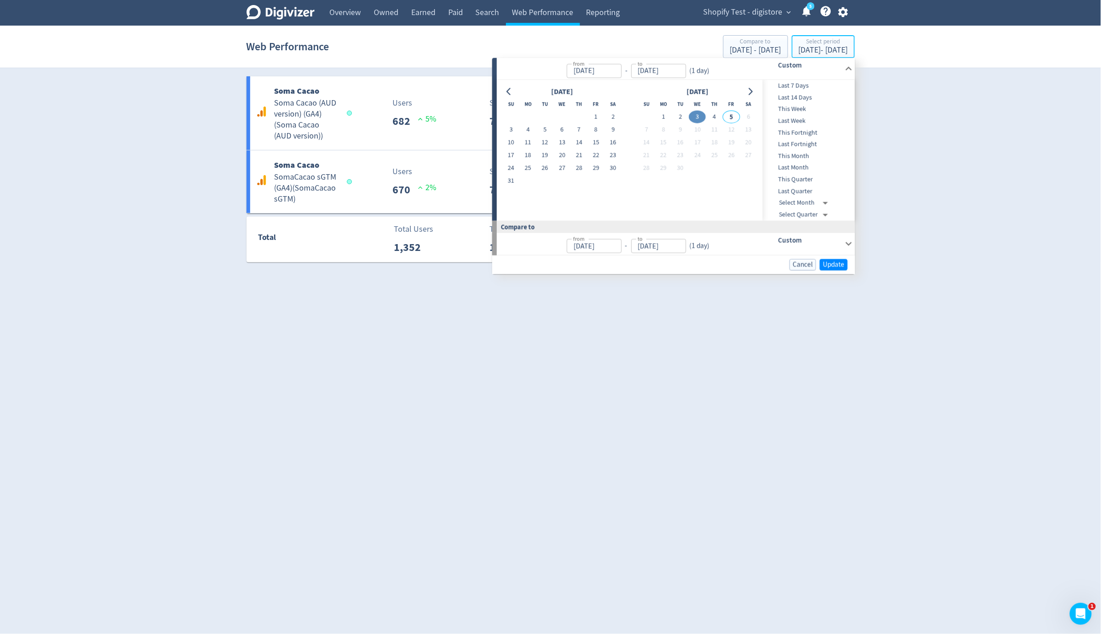
type input "[DATE]"
click at [528, 162] on button "25" at bounding box center [528, 168] width 17 height 13
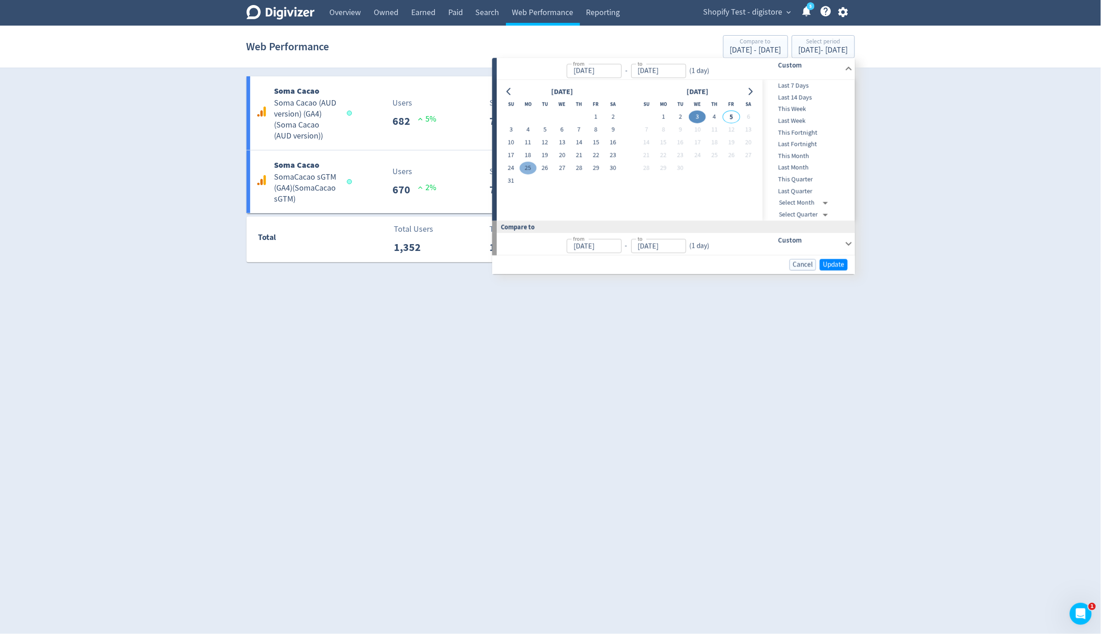
type input "[DATE]"
click at [528, 153] on button "18" at bounding box center [528, 155] width 17 height 13
type input "[DATE]"
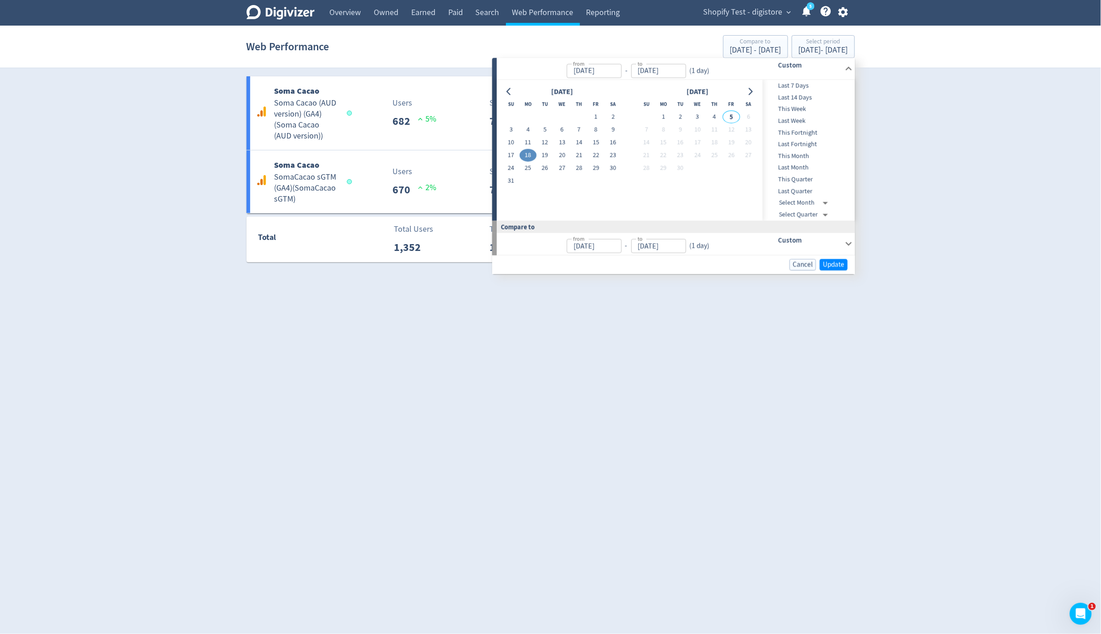
click at [528, 153] on button "18" at bounding box center [528, 155] width 17 height 13
type input "[DATE]"
click at [832, 263] on span "Update" at bounding box center [833, 264] width 21 height 7
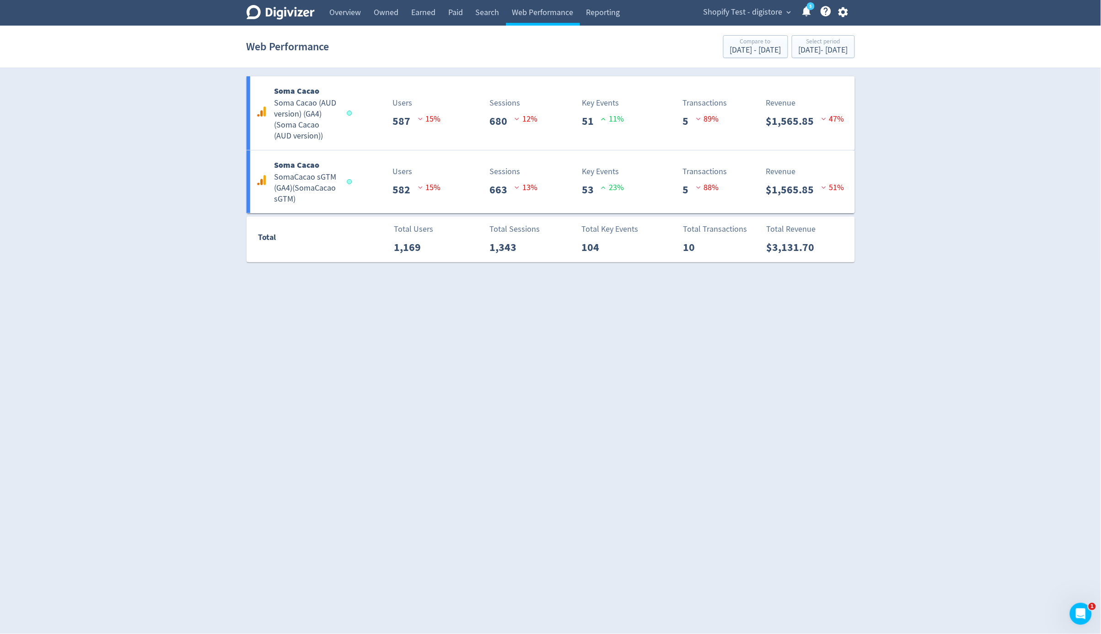
click at [866, 273] on html "Digivizer Logo [PERSON_NAME] Logo Overview Owned Earned Paid Search Web Perform…" at bounding box center [550, 136] width 1101 height 273
click at [945, 273] on html "Digivizer Logo [PERSON_NAME] Logo Overview Owned Earned Paid Search Web Perform…" at bounding box center [550, 136] width 1101 height 273
click at [824, 48] on div "[DATE] - [DATE]" at bounding box center [823, 50] width 49 height 8
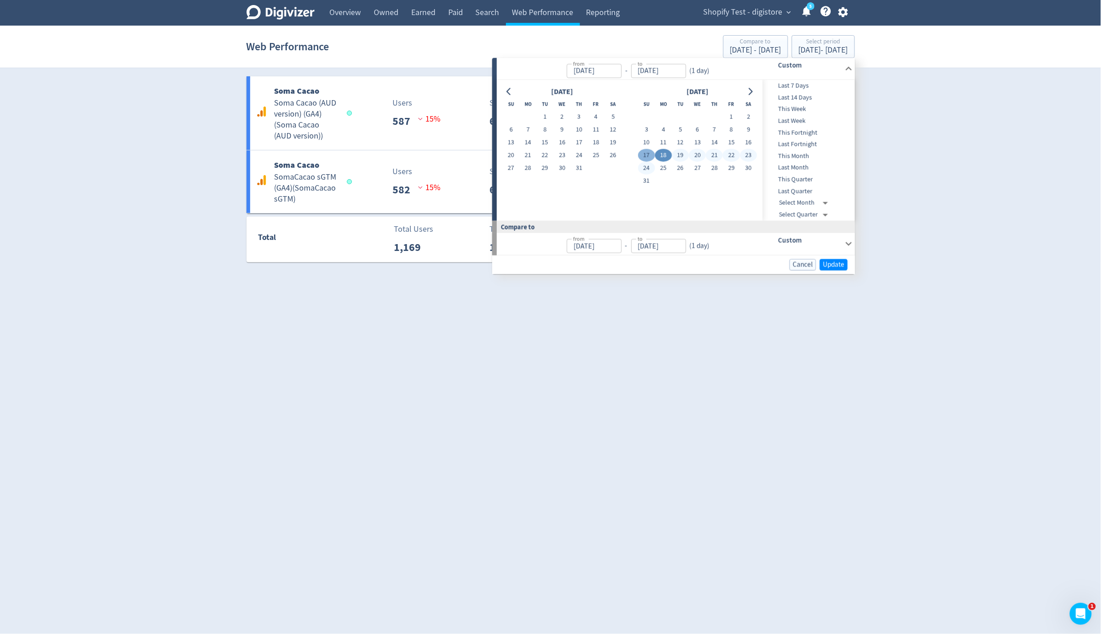
click at [647, 157] on button "17" at bounding box center [646, 155] width 17 height 13
type input "[DATE]"
click at [830, 268] on button "Update" at bounding box center [834, 264] width 28 height 11
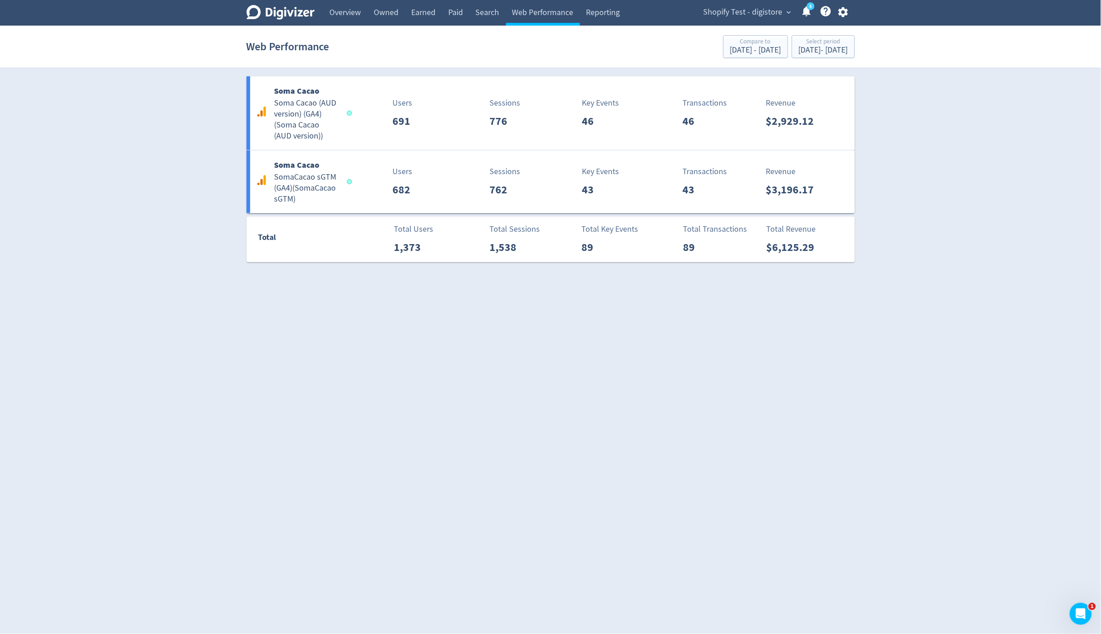
click at [853, 273] on html "Digivizer Logo [PERSON_NAME] Logo Overview Owned Earned Paid Search Web Perform…" at bounding box center [550, 136] width 1101 height 273
click at [834, 57] on button "Select period [DATE] - [DATE]" at bounding box center [823, 46] width 63 height 23
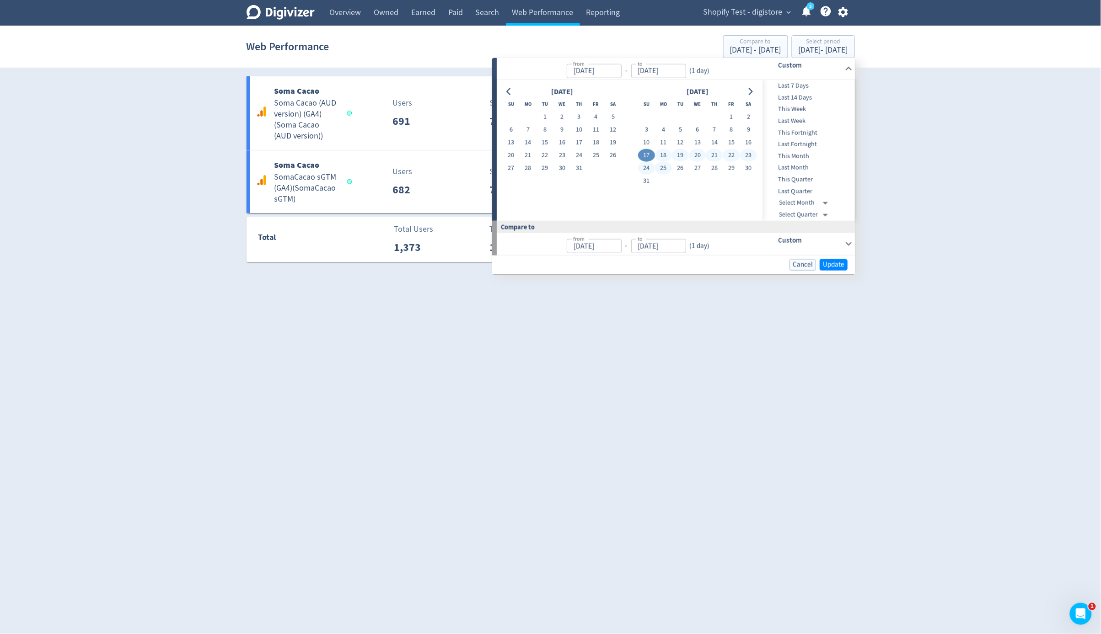
click at [674, 159] on td "19" at bounding box center [680, 155] width 17 height 13
click at [679, 157] on button "19" at bounding box center [680, 155] width 17 height 13
type input "[DATE]"
click at [679, 157] on button "19" at bounding box center [680, 155] width 17 height 13
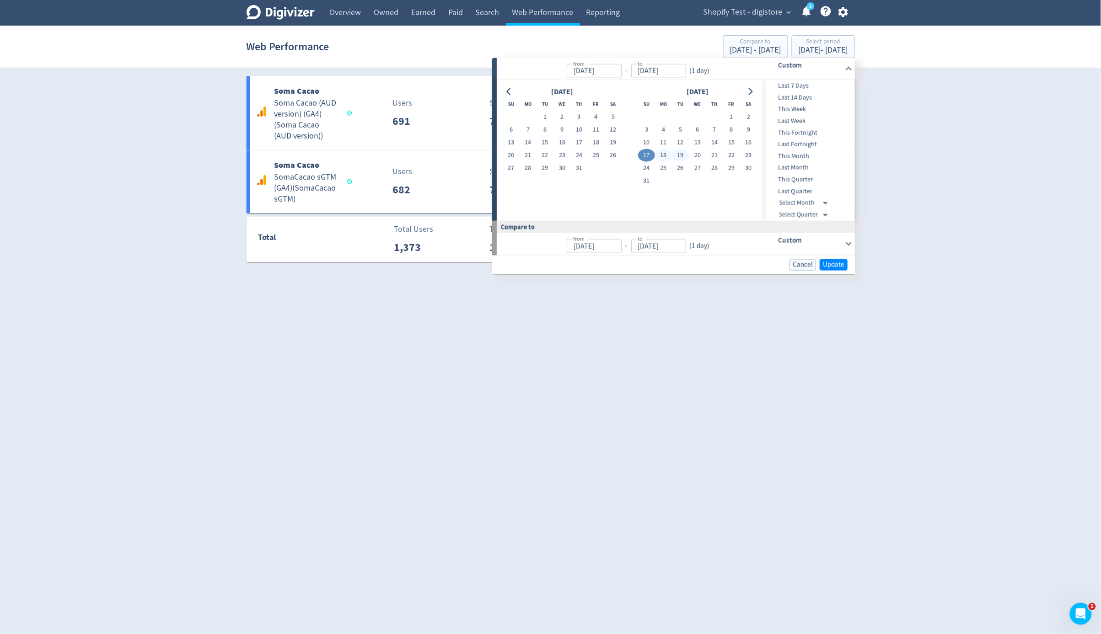
type input "[DATE]"
click at [830, 259] on button "Update" at bounding box center [834, 264] width 28 height 11
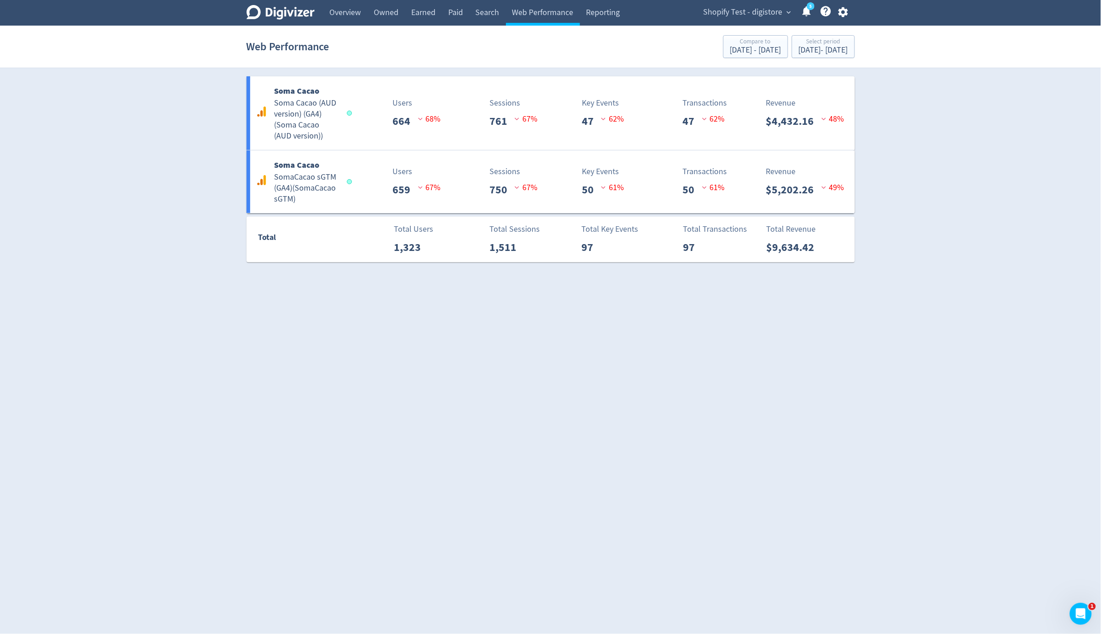
click at [853, 273] on html "Digivizer Logo [PERSON_NAME] Logo Overview Owned Earned Paid Search Web Perform…" at bounding box center [550, 136] width 1101 height 273
click at [818, 38] on div "Select period" at bounding box center [823, 42] width 49 height 8
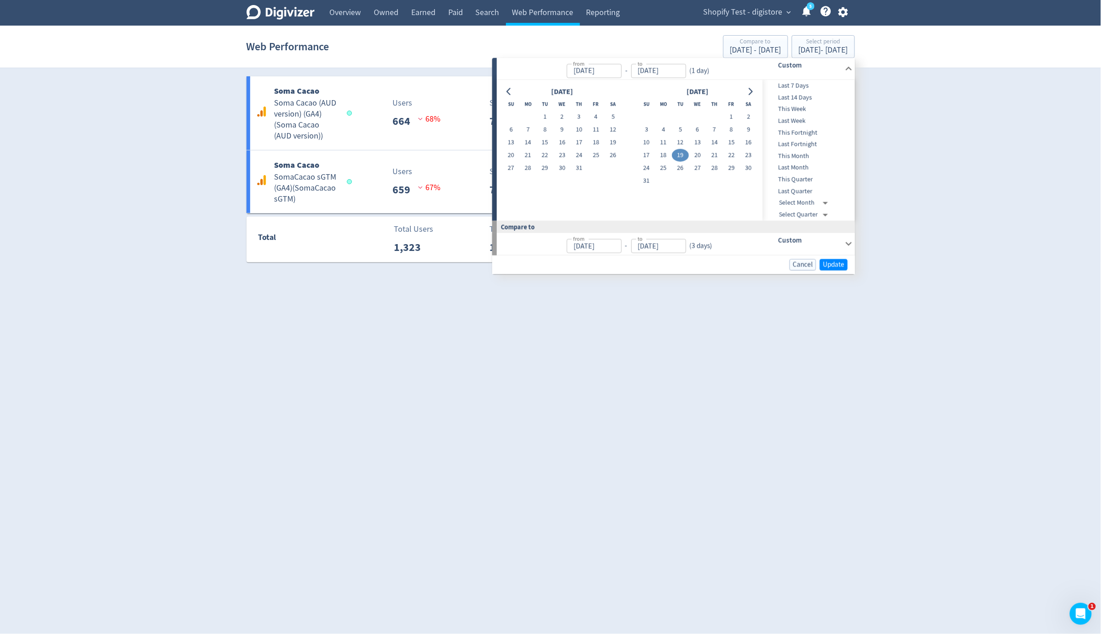
click at [654, 135] on td "3" at bounding box center [646, 130] width 17 height 13
click at [672, 131] on button "5" at bounding box center [680, 130] width 17 height 13
type input "[DATE]"
click at [714, 161] on tbody "1 2 3 4 5 6 7 8 9 10 11 12 13 14 15 16 17 18 19 20 21 22 23 24 25 26 27 28 29 3…" at bounding box center [697, 149] width 119 height 77
click at [717, 144] on button "14" at bounding box center [714, 142] width 17 height 13
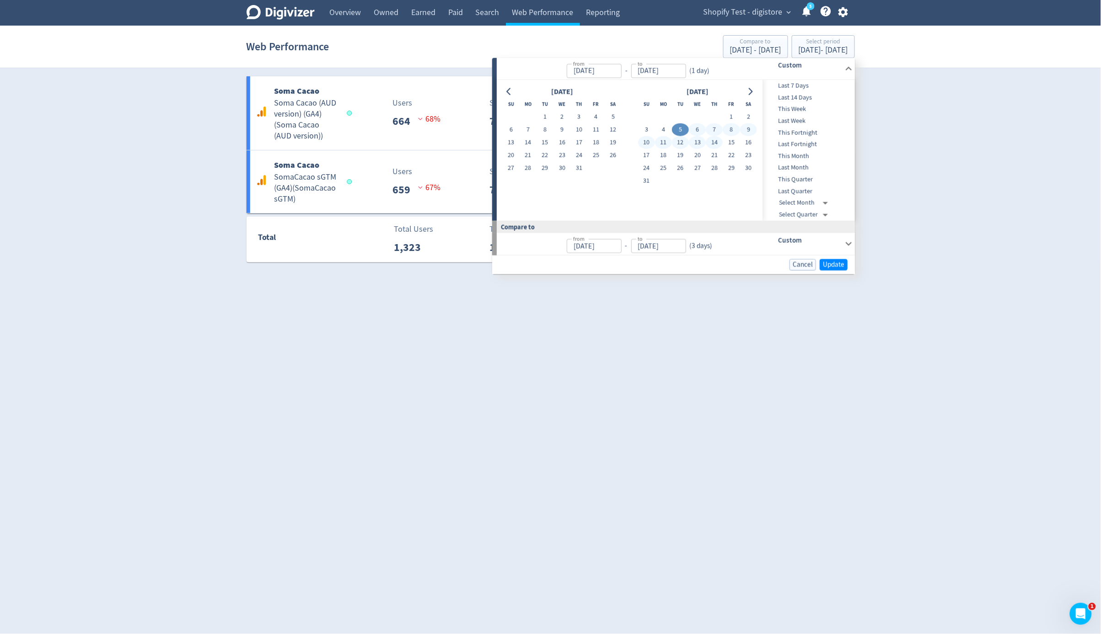
type input "[DATE]"
drag, startPoint x: 743, startPoint y: 173, endPoint x: 739, endPoint y: 171, distance: 4.7
click at [743, 173] on td "30" at bounding box center [748, 168] width 17 height 13
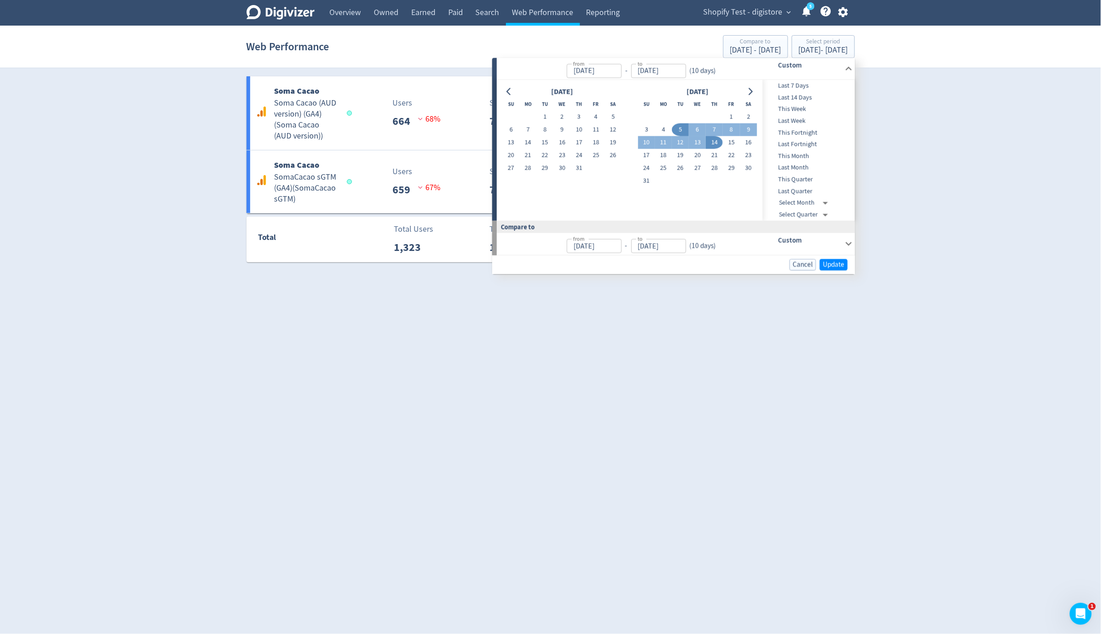
click at [719, 142] on button "14" at bounding box center [714, 142] width 17 height 13
type input "[DATE]"
click at [738, 166] on button "29" at bounding box center [731, 168] width 17 height 13
type input "[DATE]"
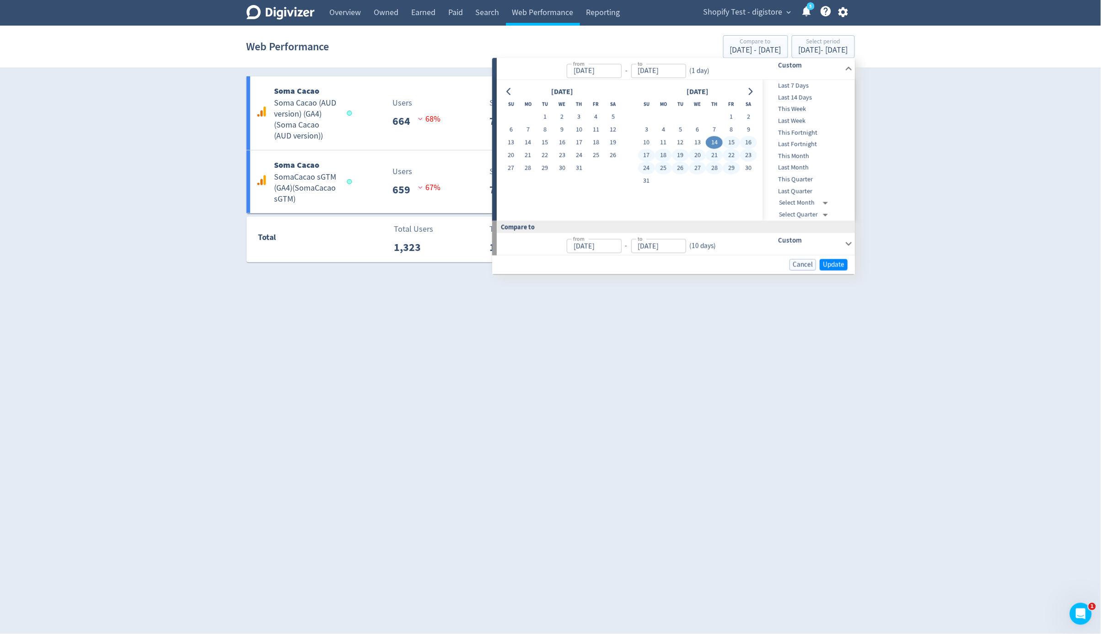
type input "[DATE]"
click at [834, 263] on span "Update" at bounding box center [833, 264] width 21 height 7
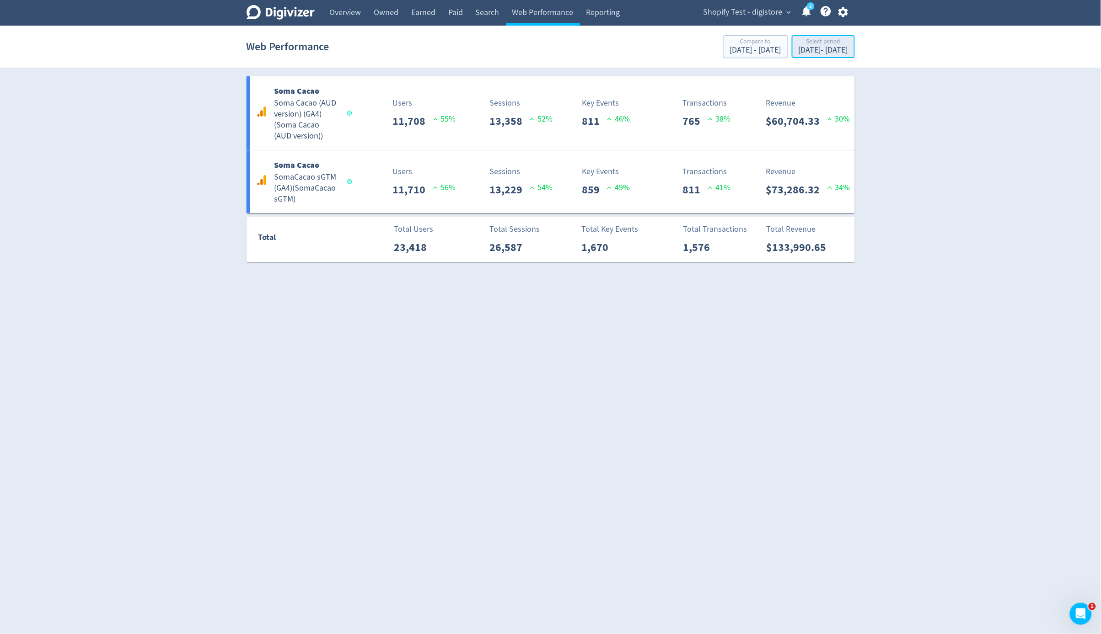
click at [847, 51] on div "[DATE] - [DATE]" at bounding box center [823, 50] width 49 height 8
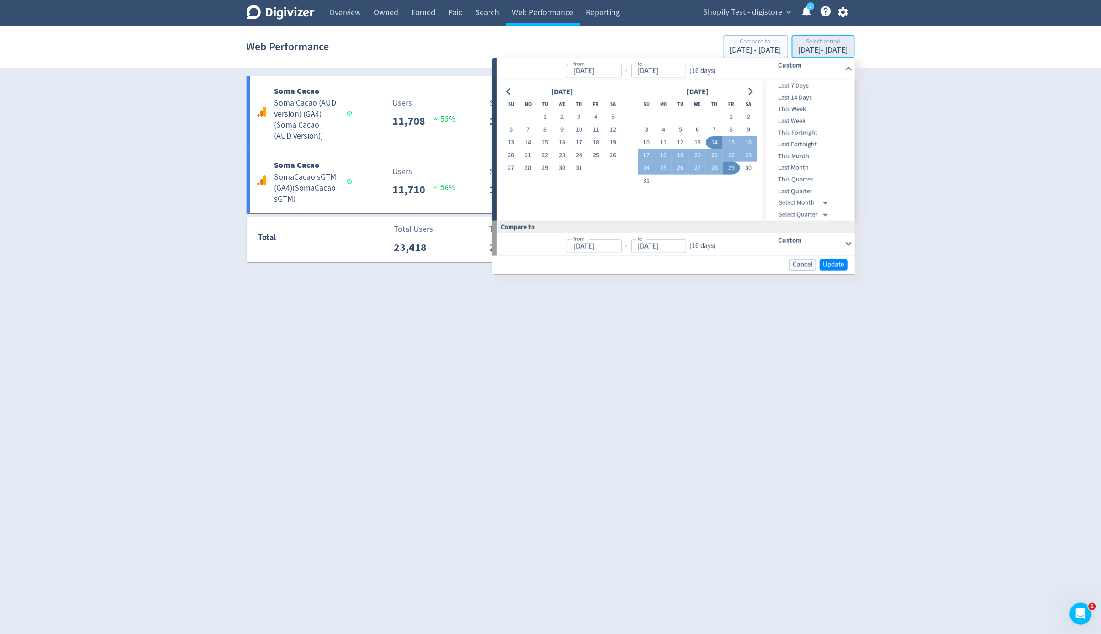
type input "[DATE]"
click at [888, 110] on div "Digivizer Logo [PERSON_NAME] Logo Overview Owned Earned Paid Search Web Perform…" at bounding box center [550, 131] width 1101 height 263
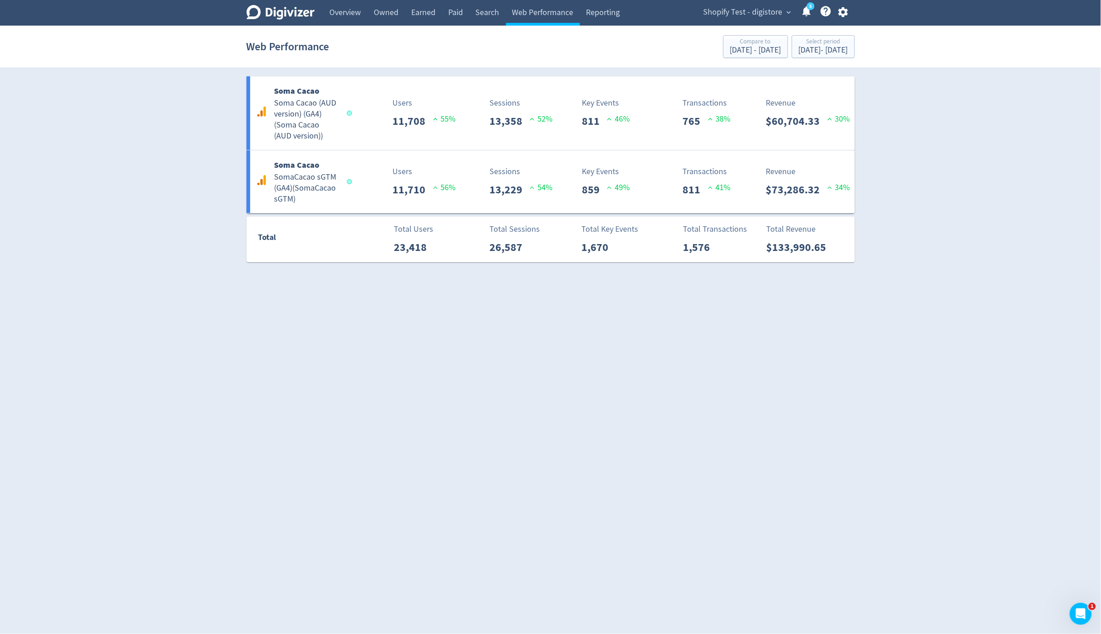
click at [672, 273] on html "Digivizer Logo [PERSON_NAME] Logo Overview Owned Earned Paid Search Web Perform…" at bounding box center [550, 136] width 1101 height 273
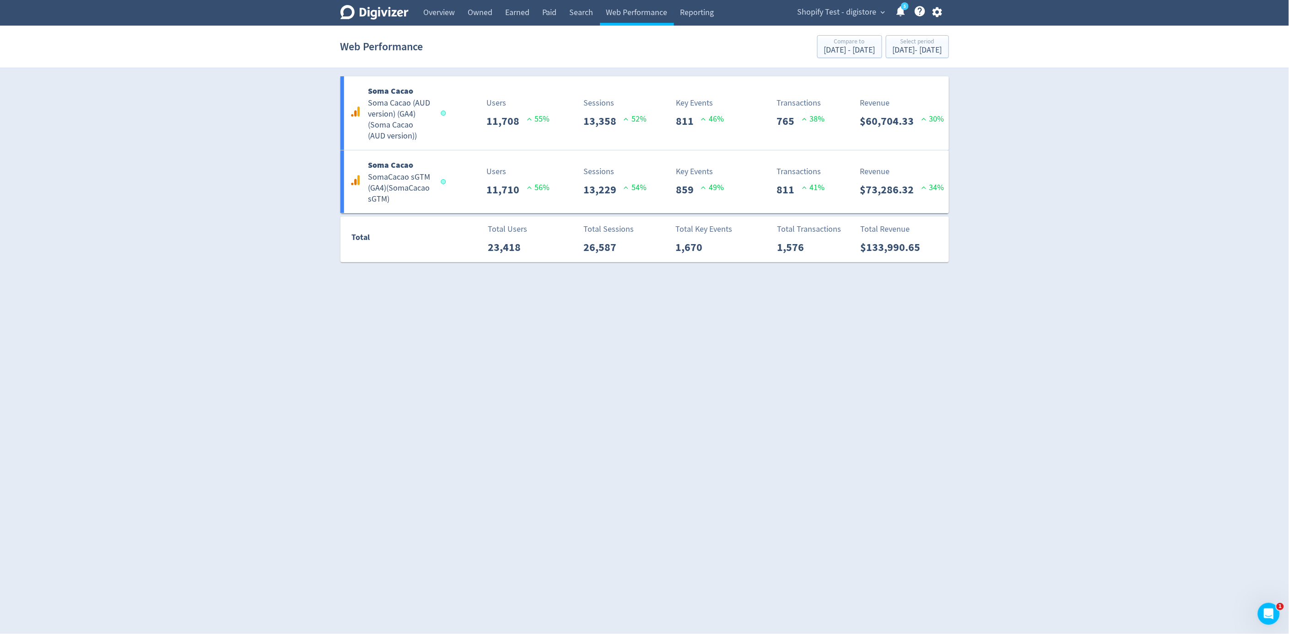
click at [671, 273] on html "Digivizer Logo [PERSON_NAME] Logo Overview Owned Earned Paid Search Web Perform…" at bounding box center [644, 136] width 1289 height 273
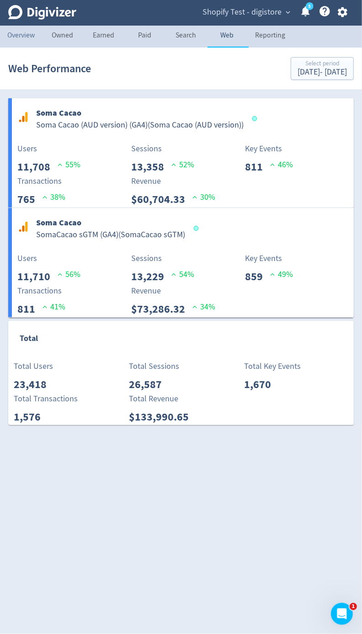
click at [30, 47] on link "Overview" at bounding box center [21, 37] width 42 height 22
